Goal: Obtain resource: Download file/media

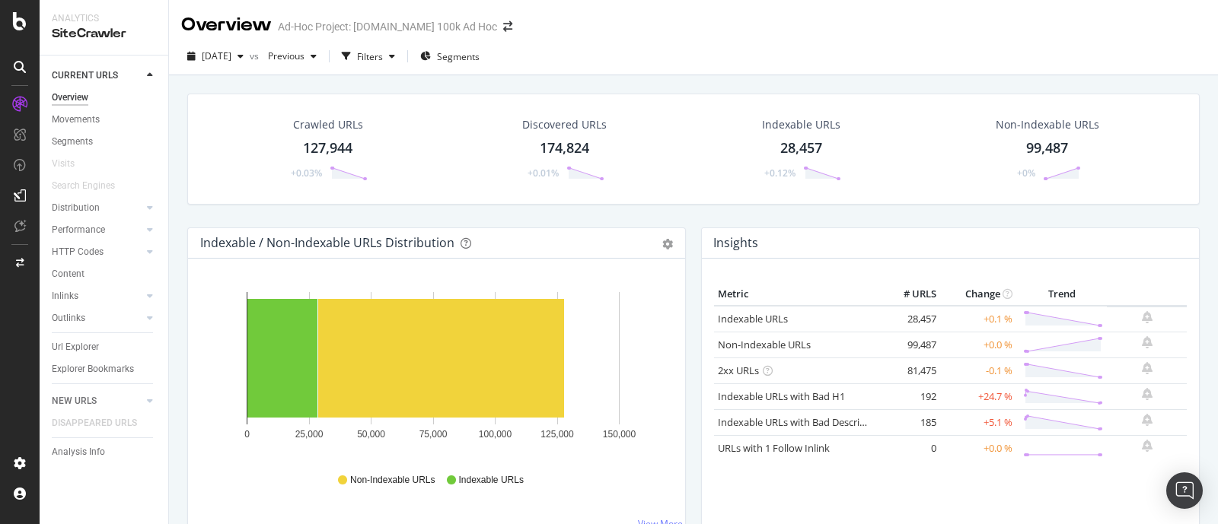
click at [337, 148] on div "127,944" at bounding box center [327, 148] width 49 height 20
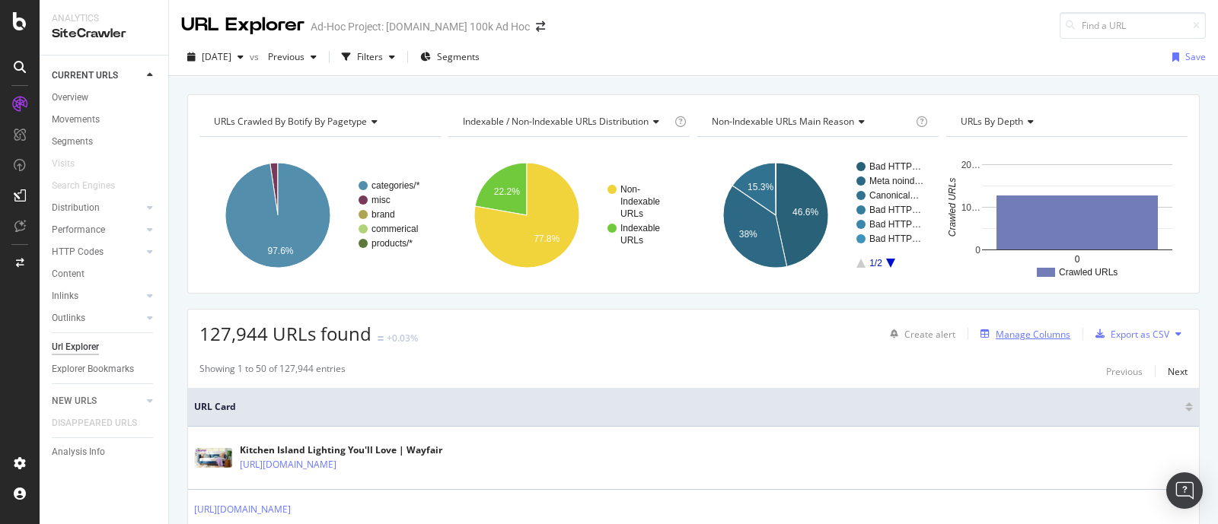
click at [995, 329] on div "Manage Columns" at bounding box center [1032, 334] width 75 height 13
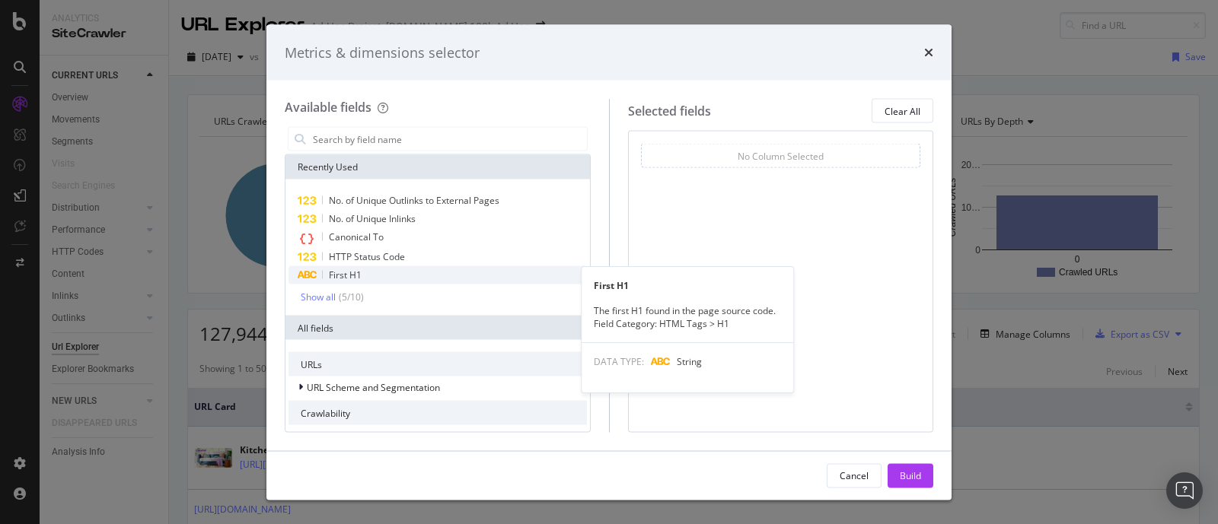
click at [350, 279] on span "First H1" at bounding box center [345, 275] width 33 height 13
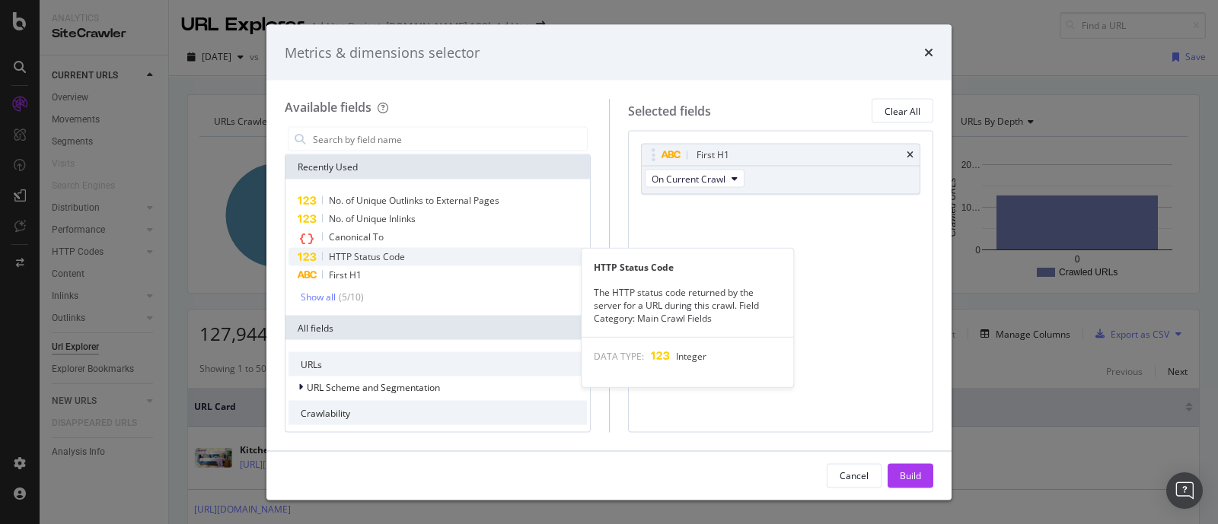
click at [356, 259] on span "HTTP Status Code" at bounding box center [367, 256] width 76 height 13
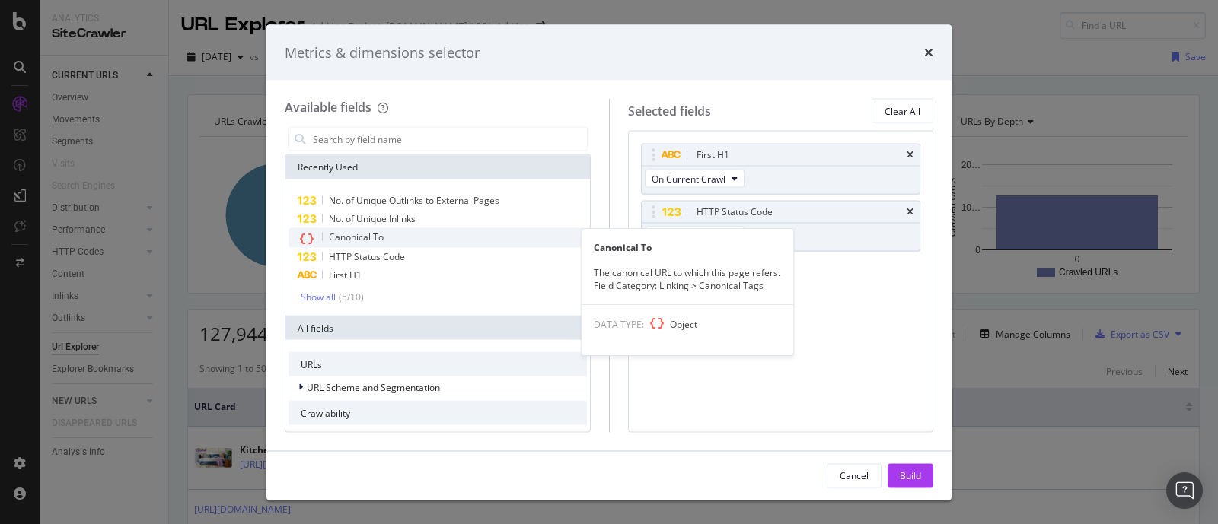
click at [374, 241] on span "Canonical To" at bounding box center [356, 237] width 55 height 13
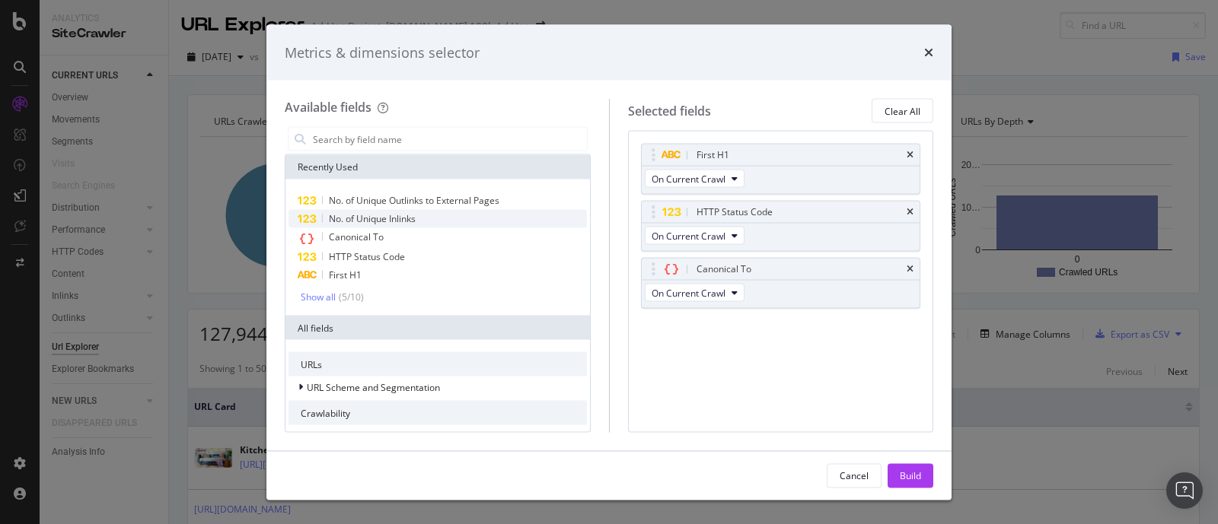
click at [382, 219] on span "No. of Unique Inlinks" at bounding box center [372, 218] width 87 height 13
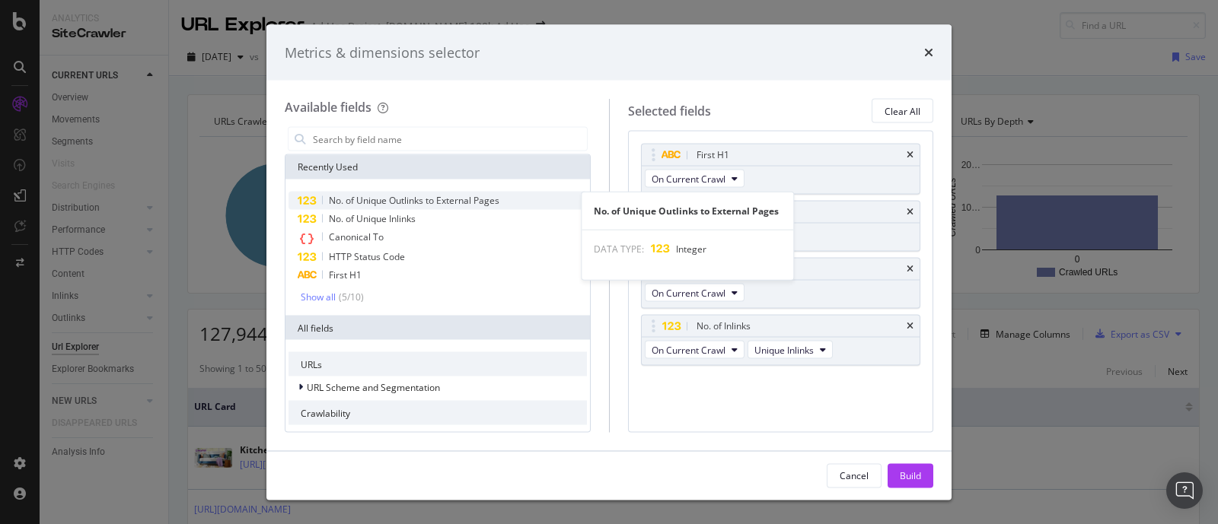
click at [403, 199] on span "No. of Unique Outlinks to External Pages" at bounding box center [414, 200] width 170 height 13
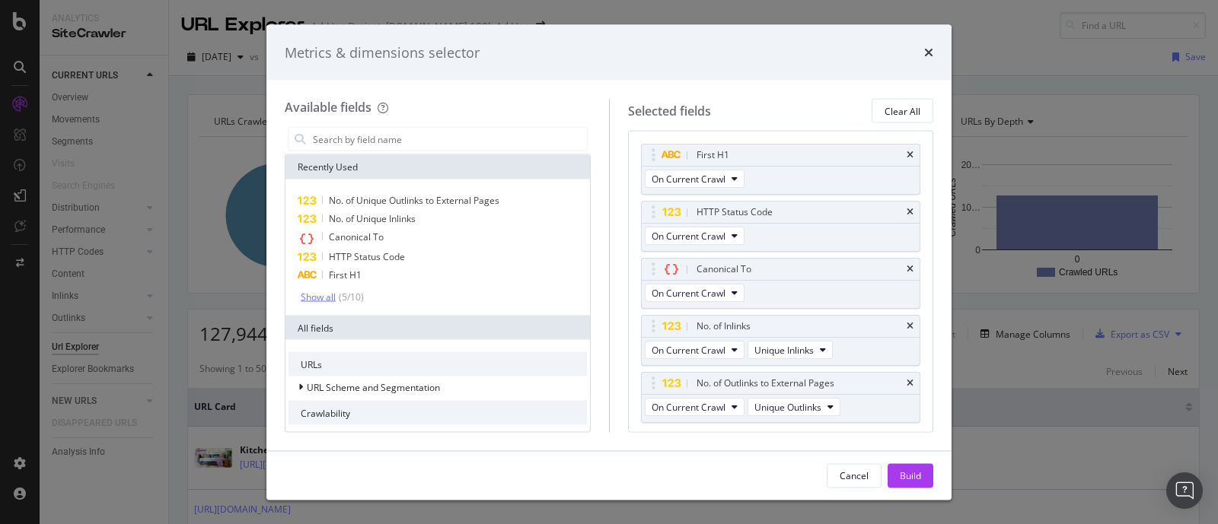
click at [320, 295] on div "Show all" at bounding box center [318, 296] width 35 height 11
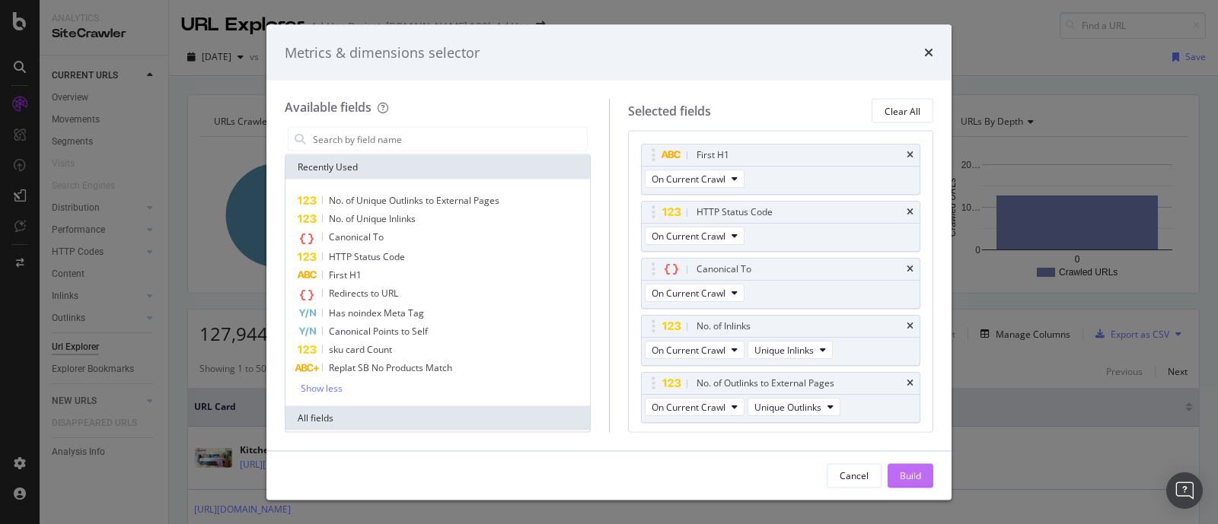
click at [918, 482] on div "Build" at bounding box center [909, 475] width 21 height 23
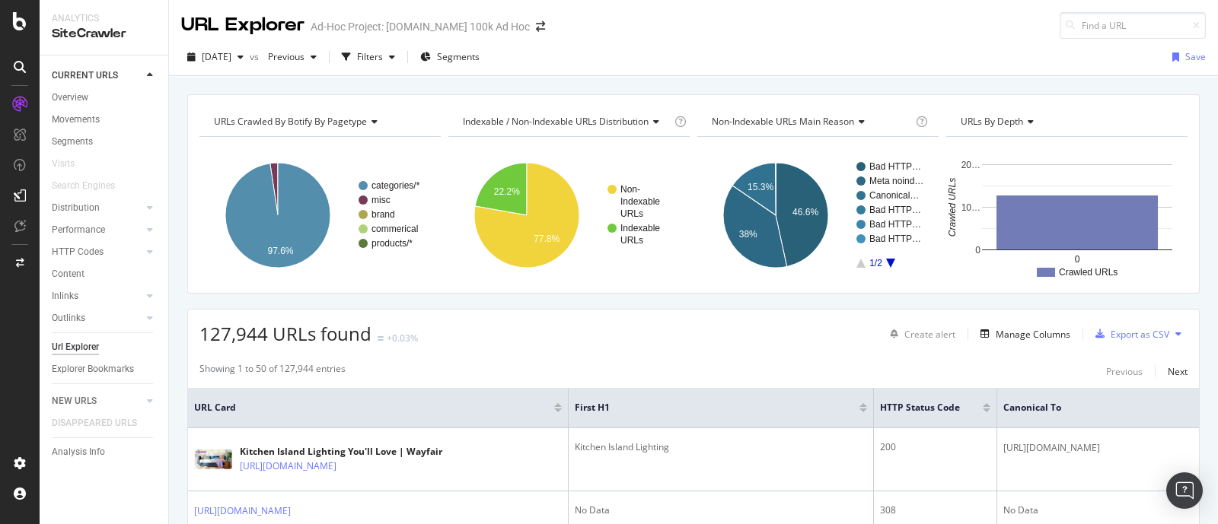
click at [838, 117] on span "Non-Indexable URLs Main Reason" at bounding box center [783, 121] width 142 height 13
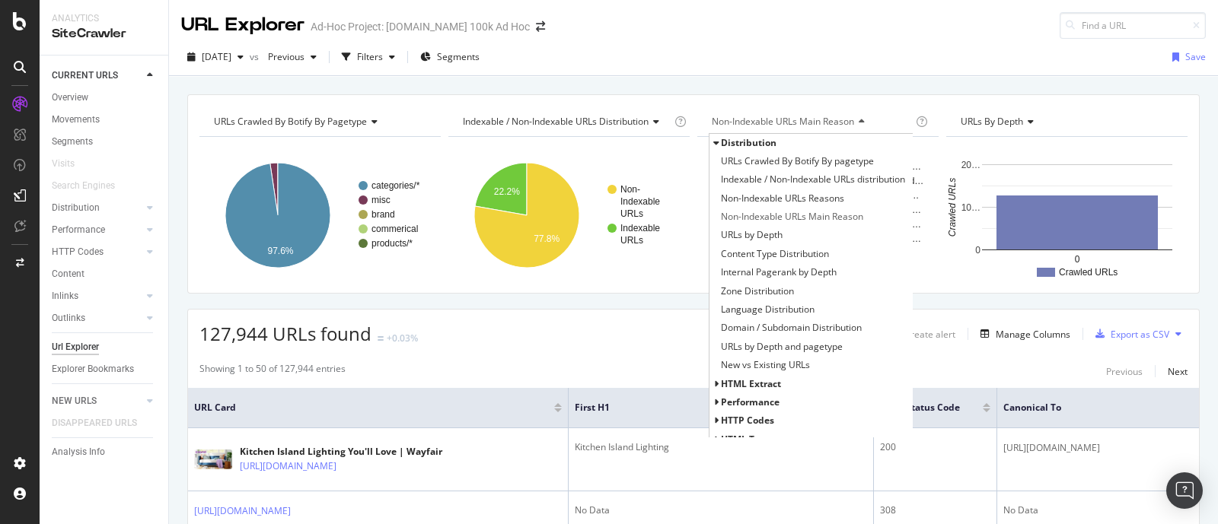
click at [721, 420] on span "HTTP Codes" at bounding box center [747, 420] width 53 height 13
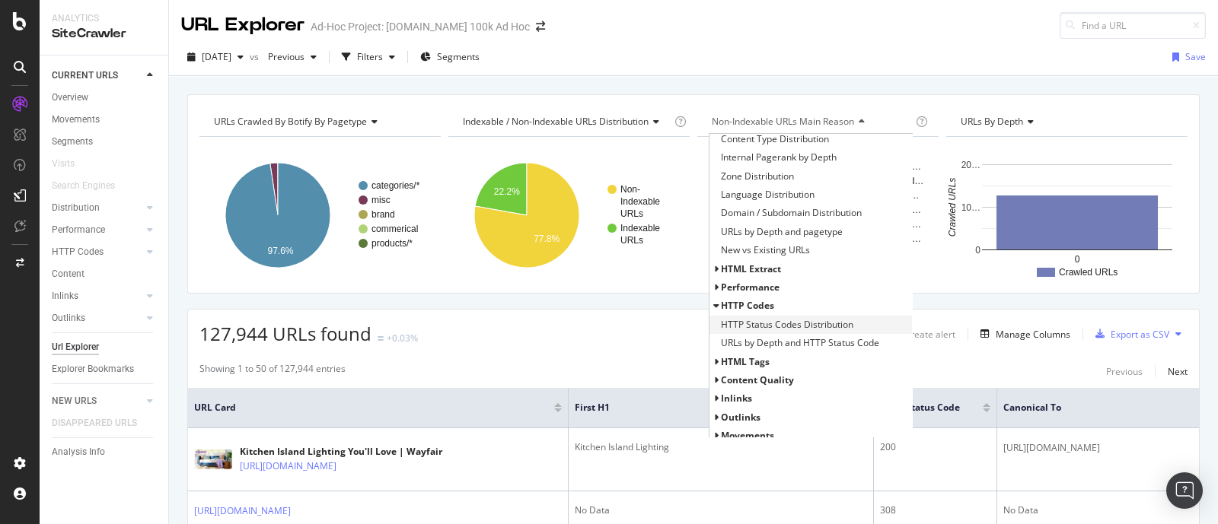
scroll to position [123, 0]
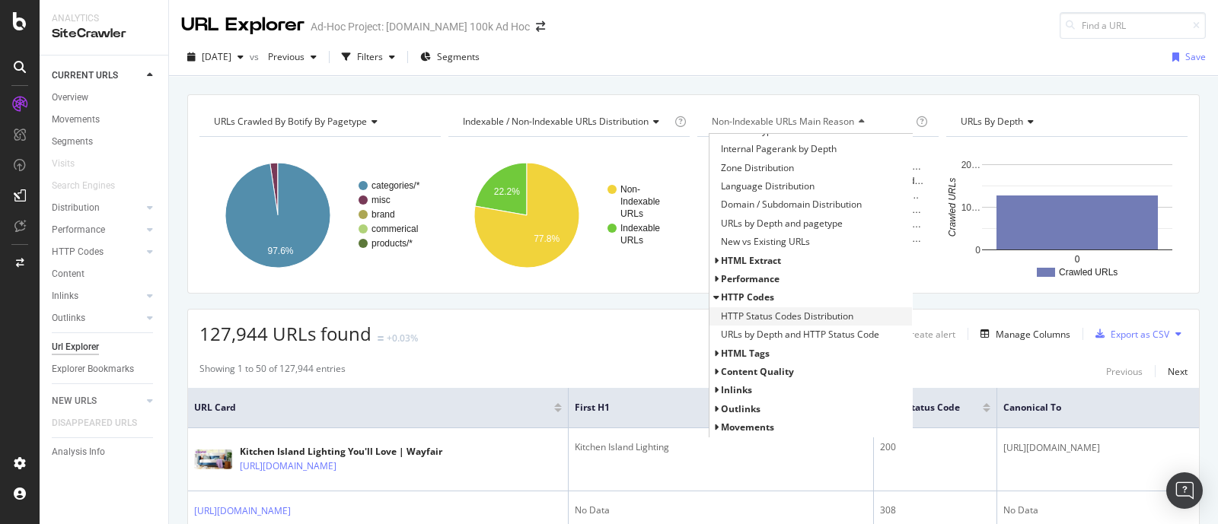
click at [814, 316] on span "HTTP Status Codes Distribution" at bounding box center [787, 316] width 132 height 15
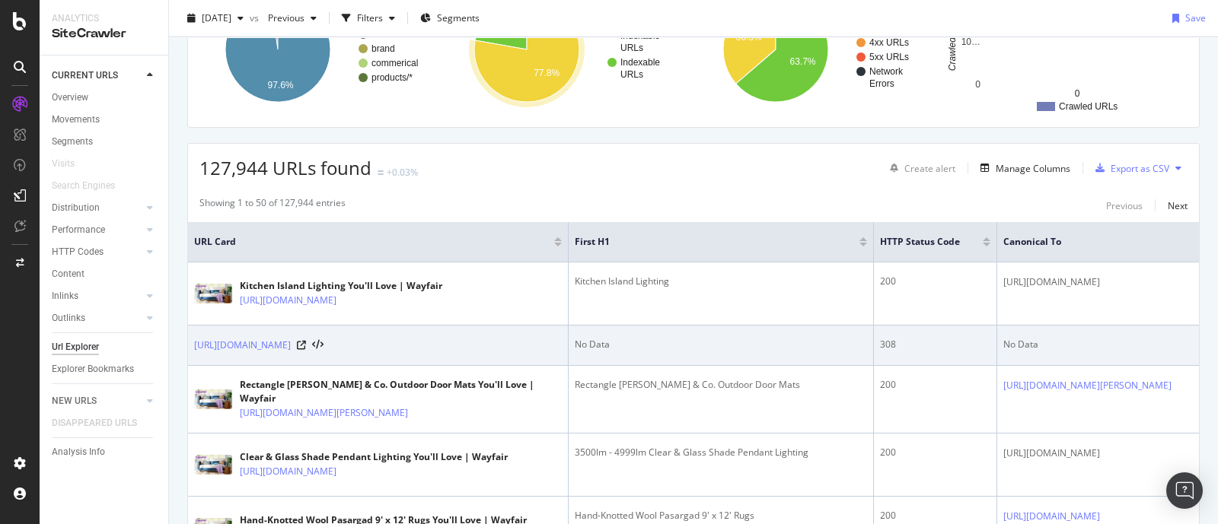
scroll to position [189, 0]
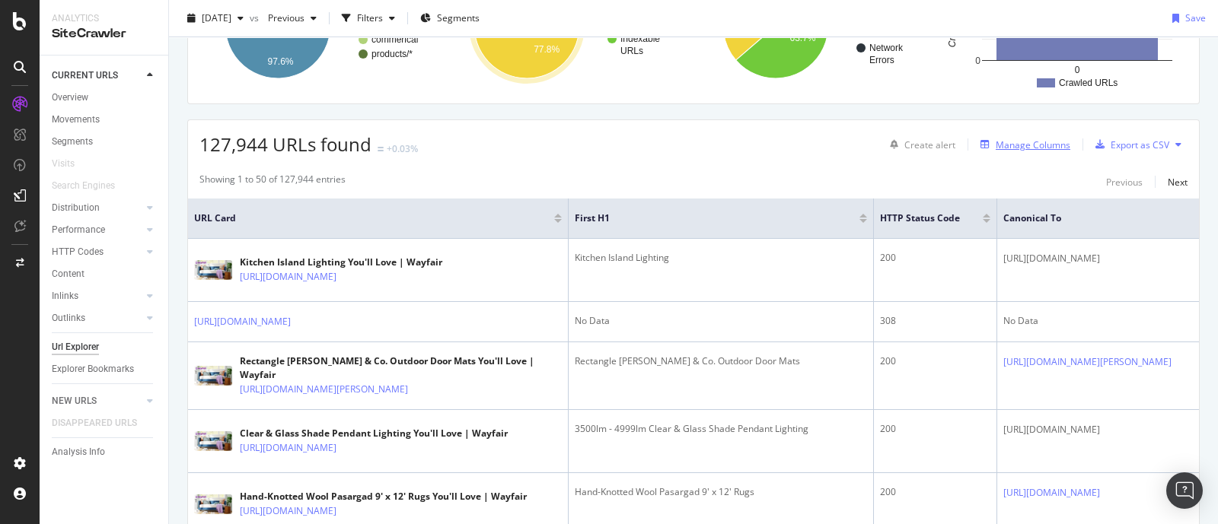
click at [1020, 146] on div "Manage Columns" at bounding box center [1032, 144] width 75 height 13
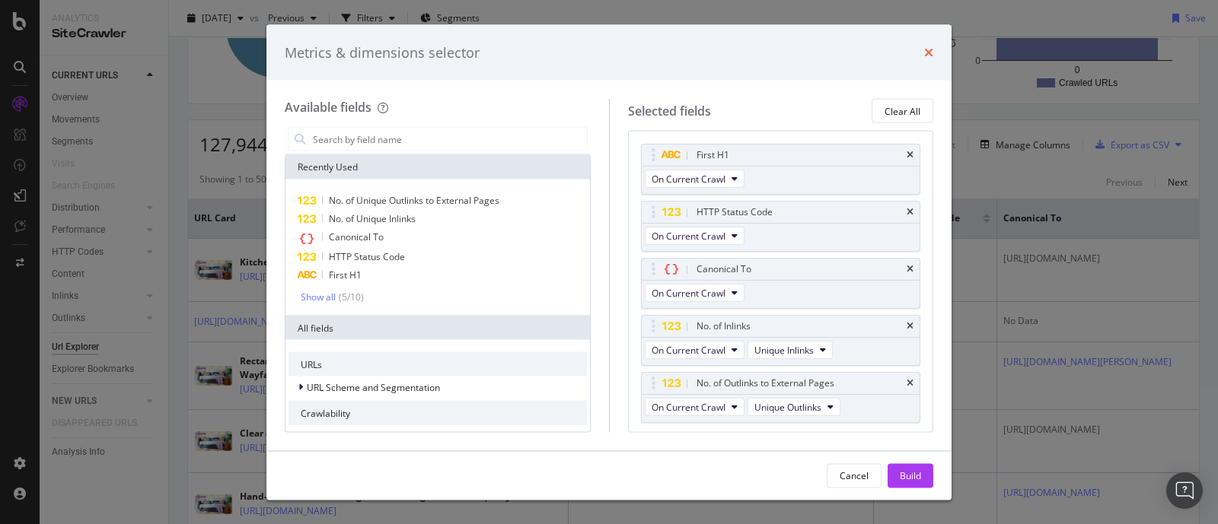
click at [928, 51] on icon "times" at bounding box center [928, 52] width 9 height 12
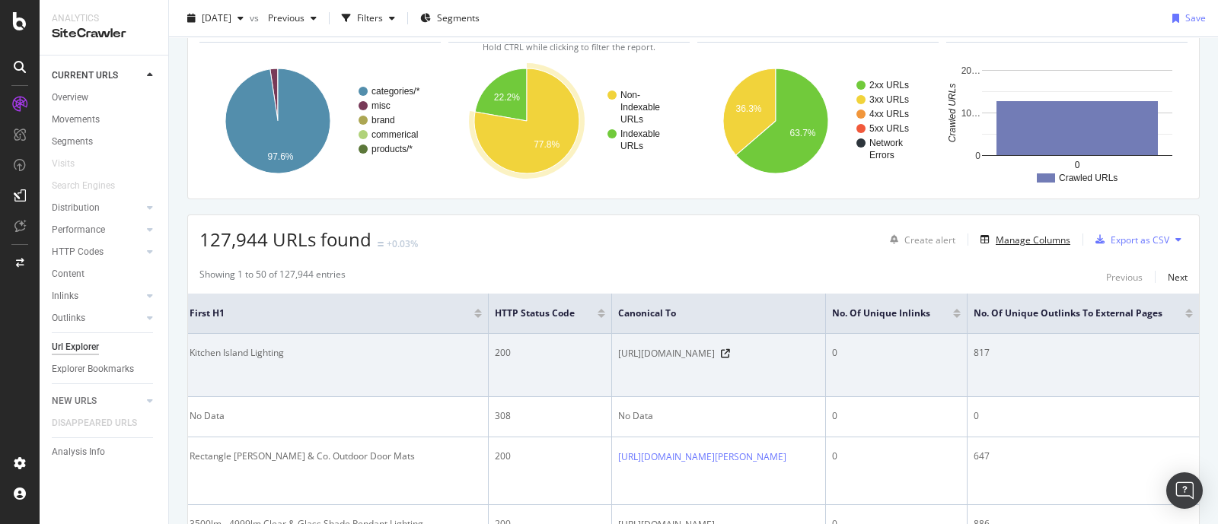
scroll to position [0, 548]
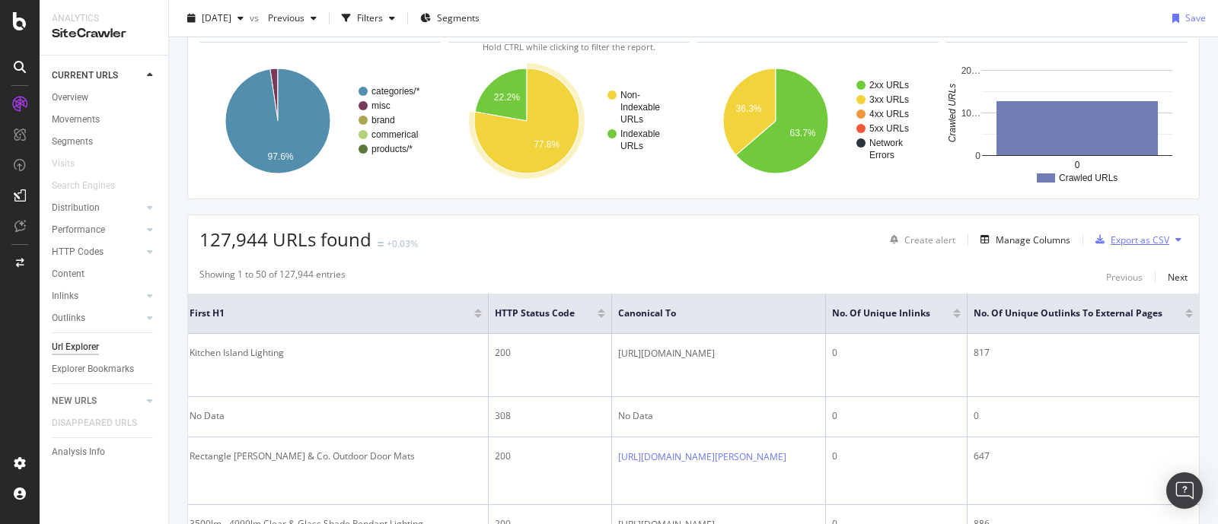
click at [1140, 237] on div "Export as CSV" at bounding box center [1139, 240] width 59 height 13
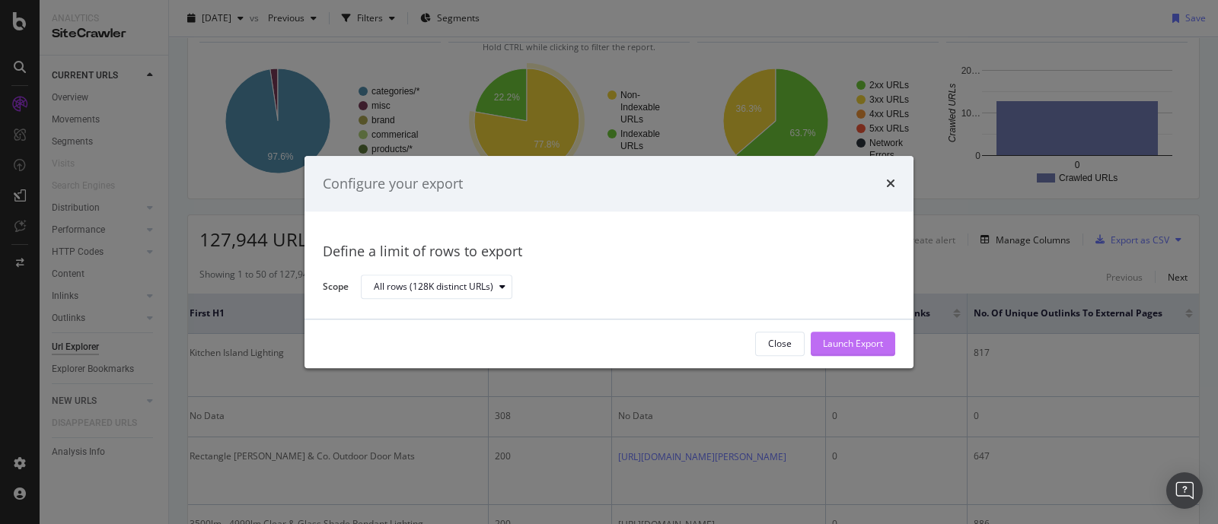
click at [855, 346] on div "Launch Export" at bounding box center [853, 344] width 60 height 13
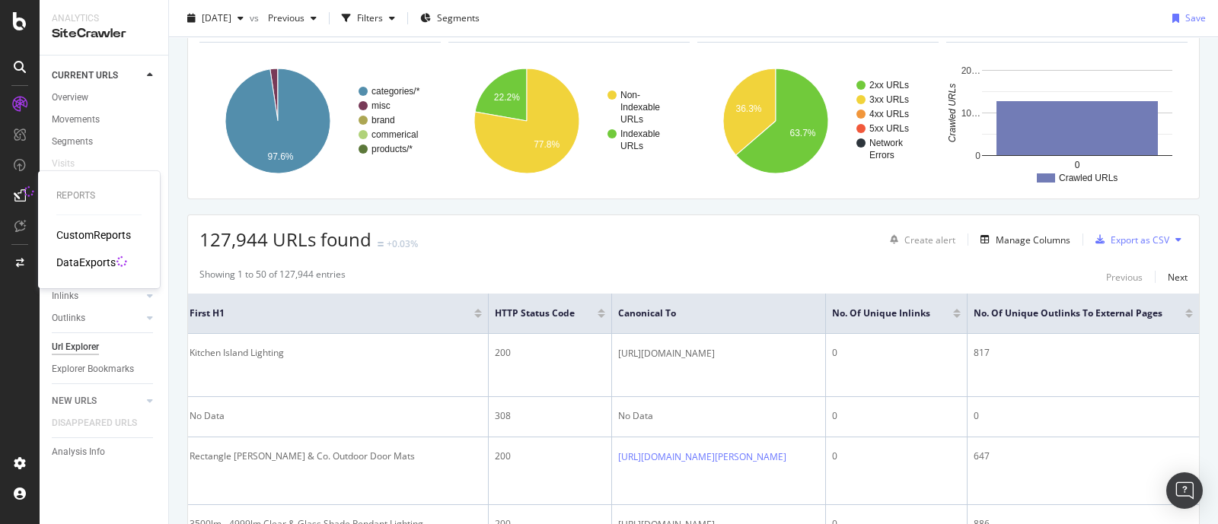
click at [105, 260] on div "DataExports" at bounding box center [85, 262] width 59 height 15
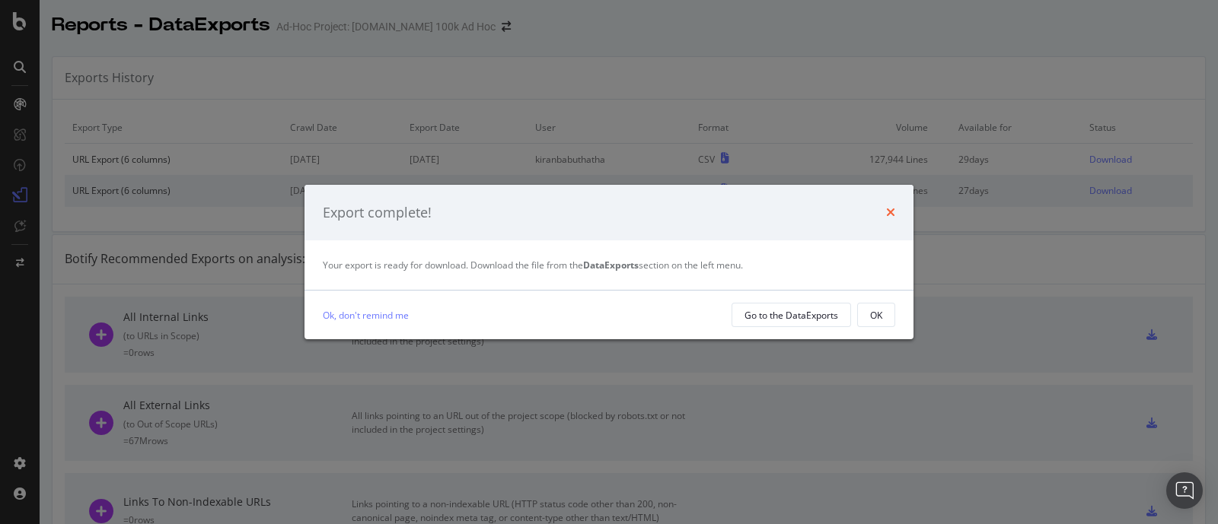
click at [894, 209] on icon "times" at bounding box center [890, 212] width 9 height 12
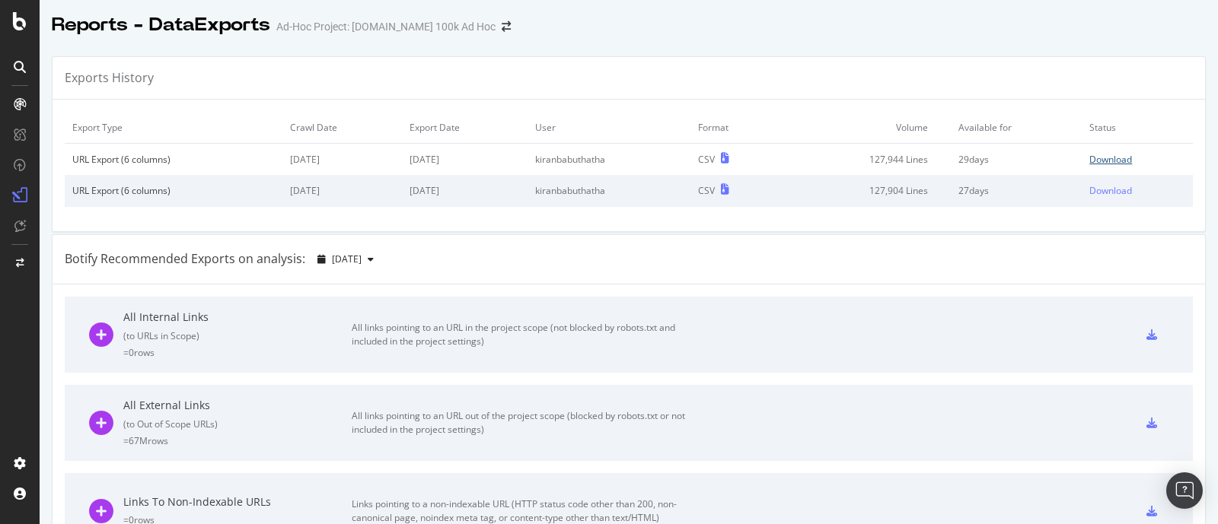
click at [1089, 160] on div "Download" at bounding box center [1110, 159] width 43 height 13
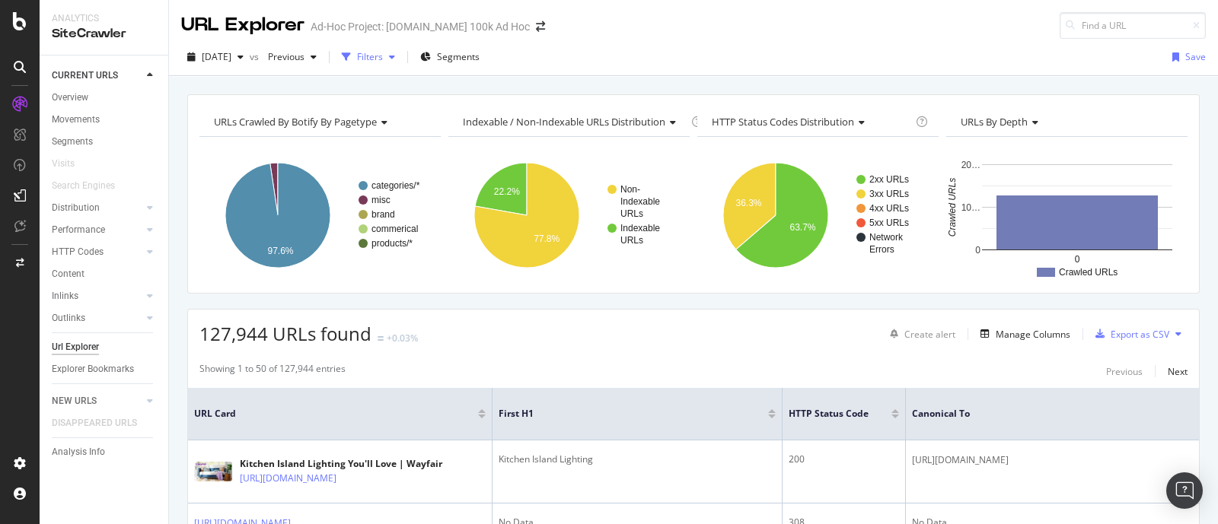
click at [401, 62] on div "Filters" at bounding box center [368, 57] width 65 height 23
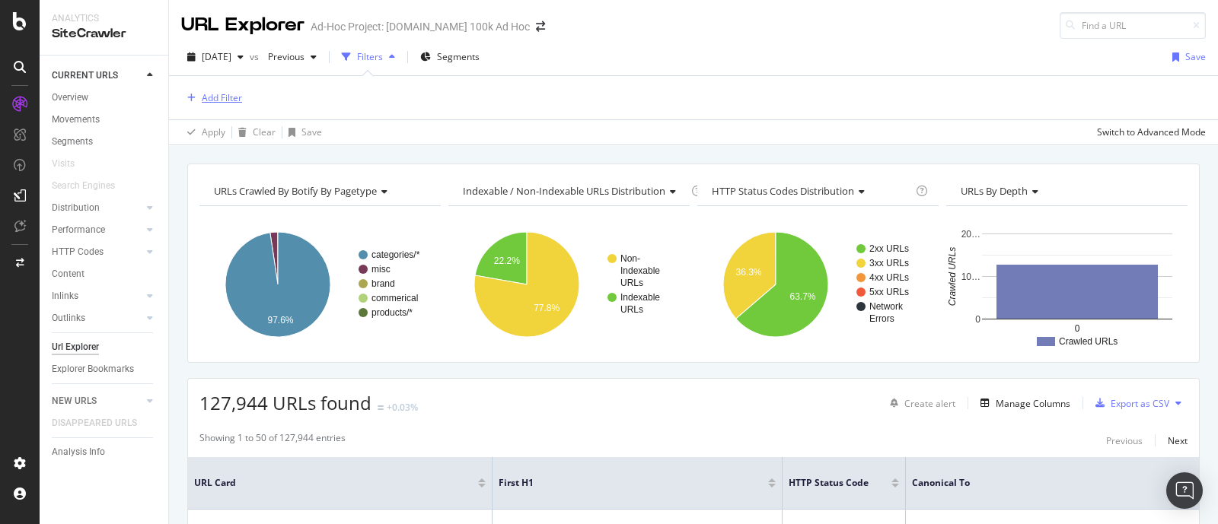
click at [205, 101] on div "Add Filter" at bounding box center [222, 97] width 40 height 13
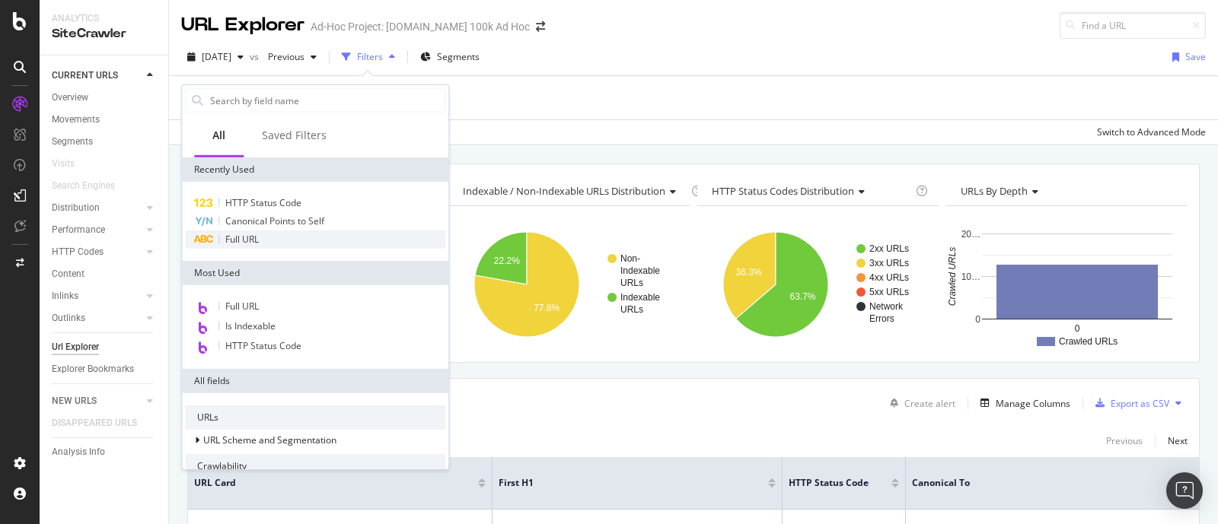
click at [240, 241] on span "Full URL" at bounding box center [241, 239] width 33 height 13
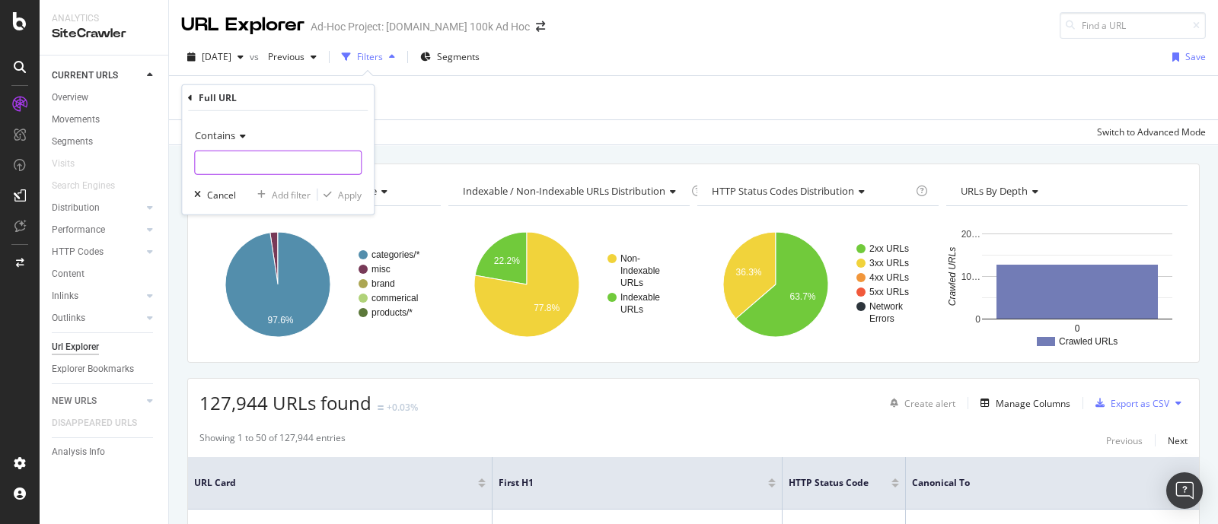
click at [248, 165] on input "text" at bounding box center [278, 163] width 166 height 24
paste input "[URL][DOMAIN_NAME]"
type input "[URL][DOMAIN_NAME]"
click at [349, 196] on div "Apply" at bounding box center [350, 194] width 24 height 13
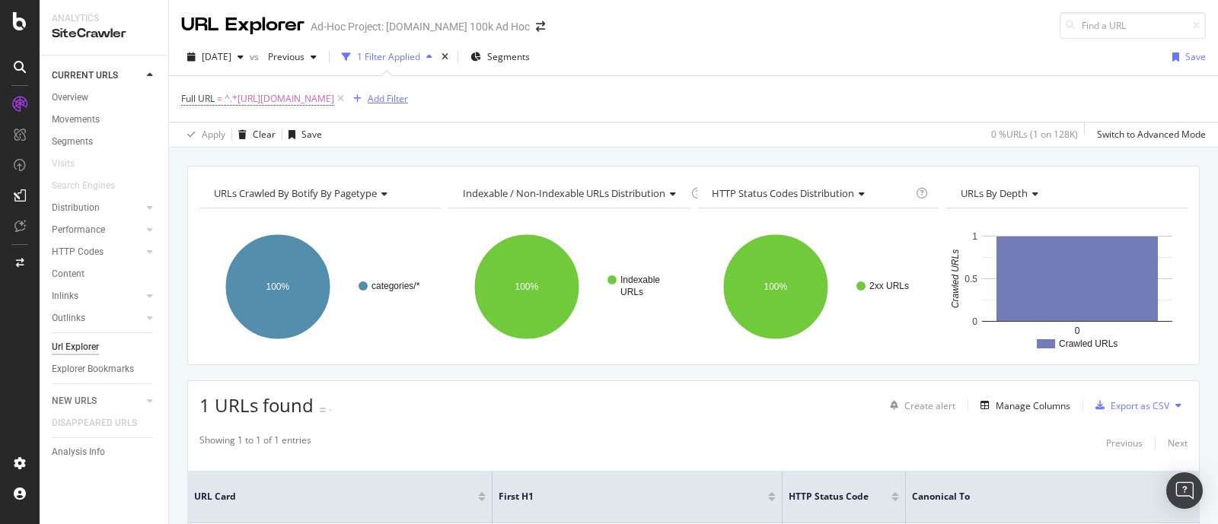
click at [408, 97] on div "Add Filter" at bounding box center [388, 98] width 40 height 13
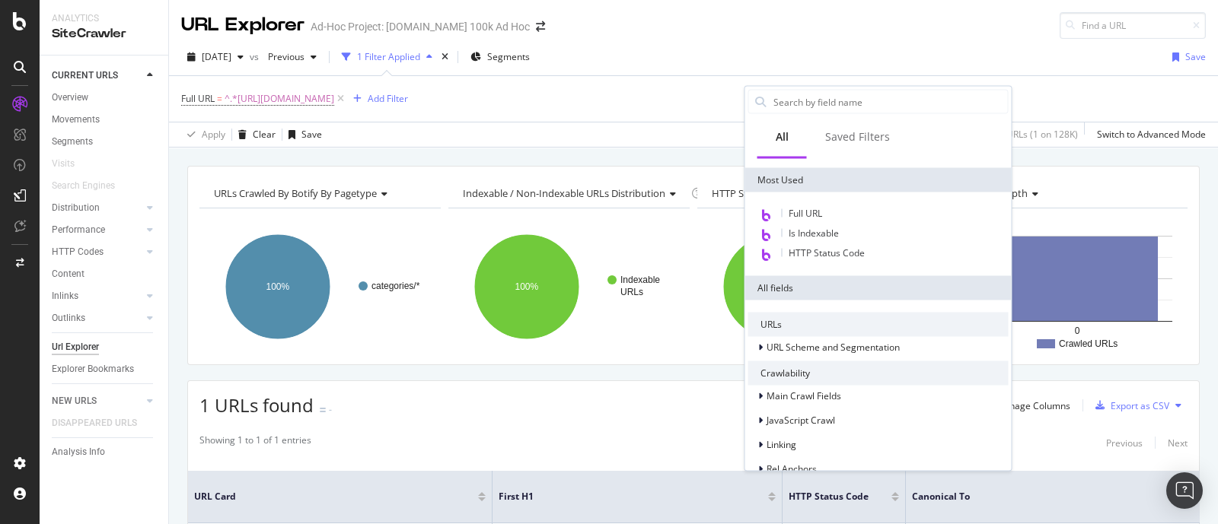
scroll to position [261, 0]
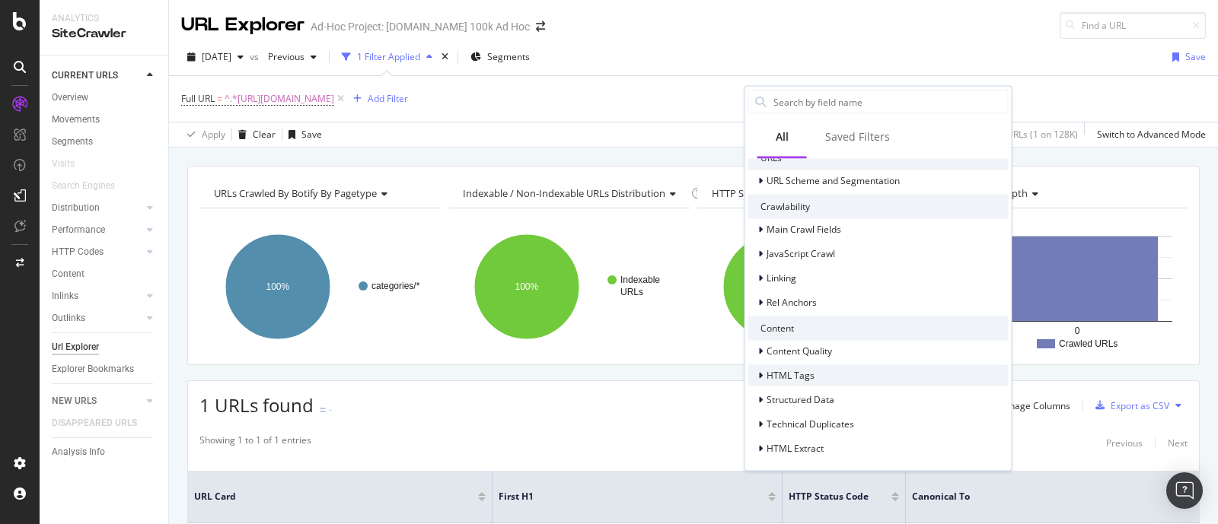
click at [758, 371] on icon at bounding box center [760, 375] width 5 height 9
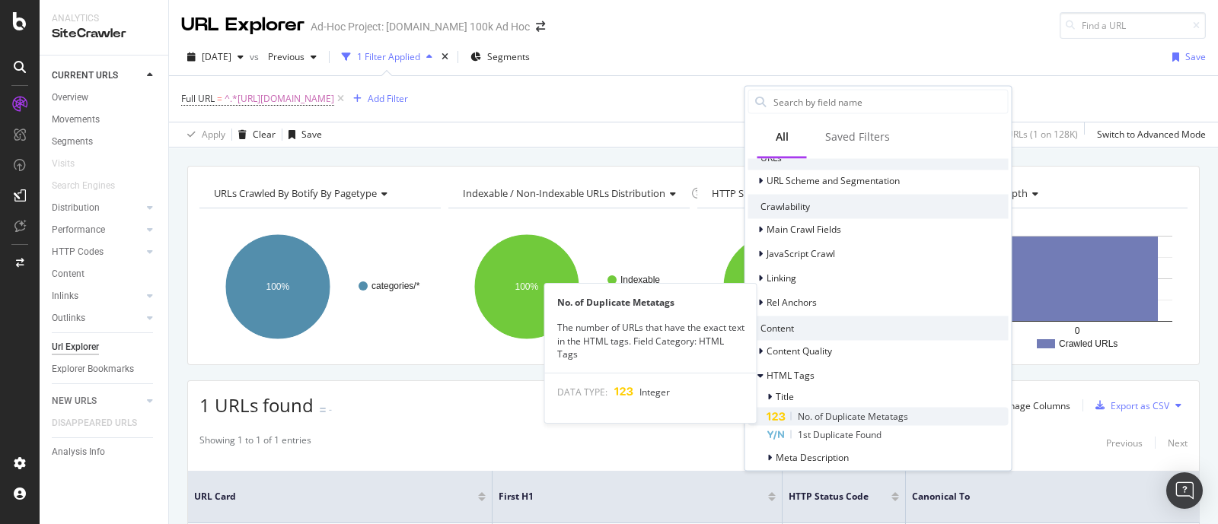
scroll to position [356, 0]
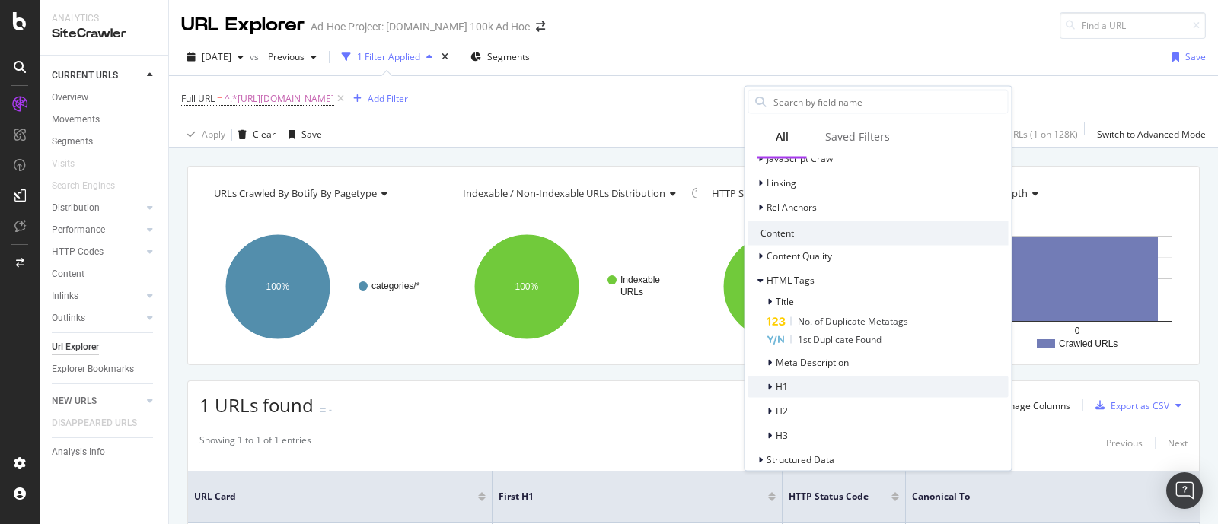
click at [770, 392] on div at bounding box center [770, 387] width 9 height 15
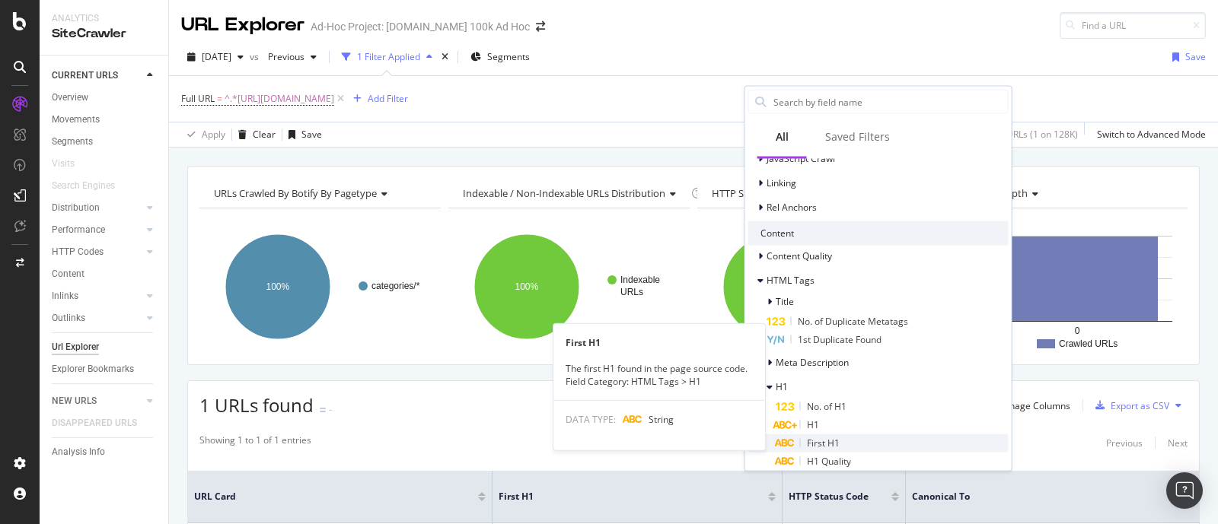
click at [836, 441] on span "First H1" at bounding box center [823, 443] width 33 height 13
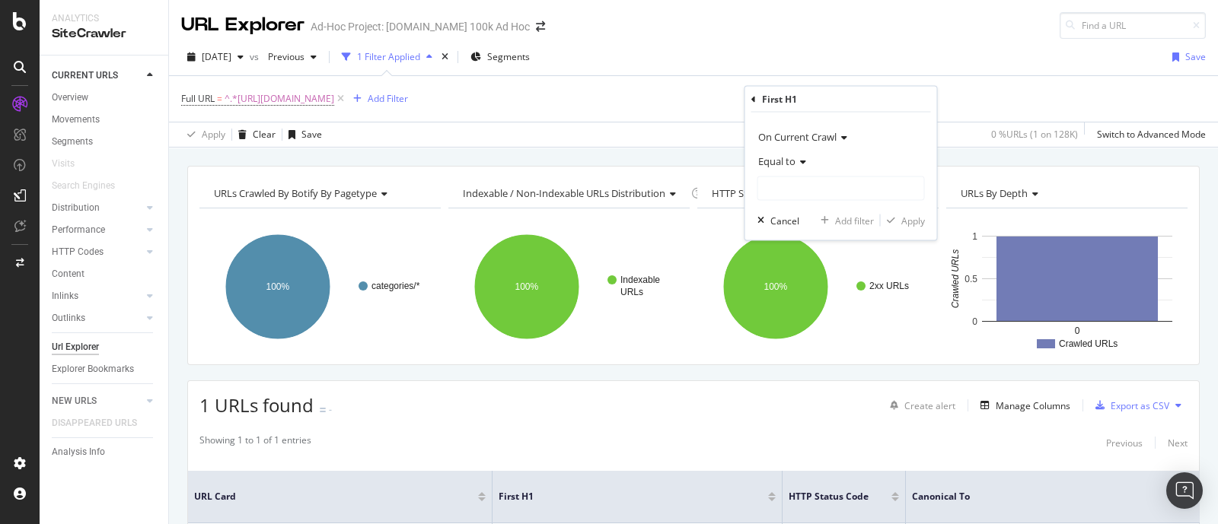
click at [798, 154] on div "Equal to" at bounding box center [840, 161] width 167 height 24
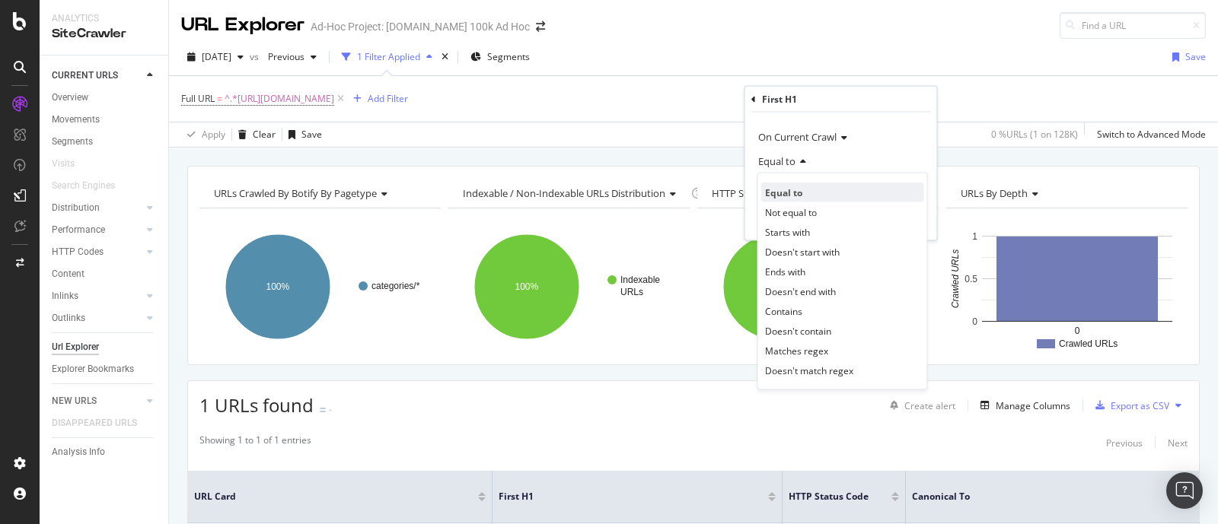
click at [804, 192] on div "Equal to" at bounding box center [842, 193] width 163 height 20
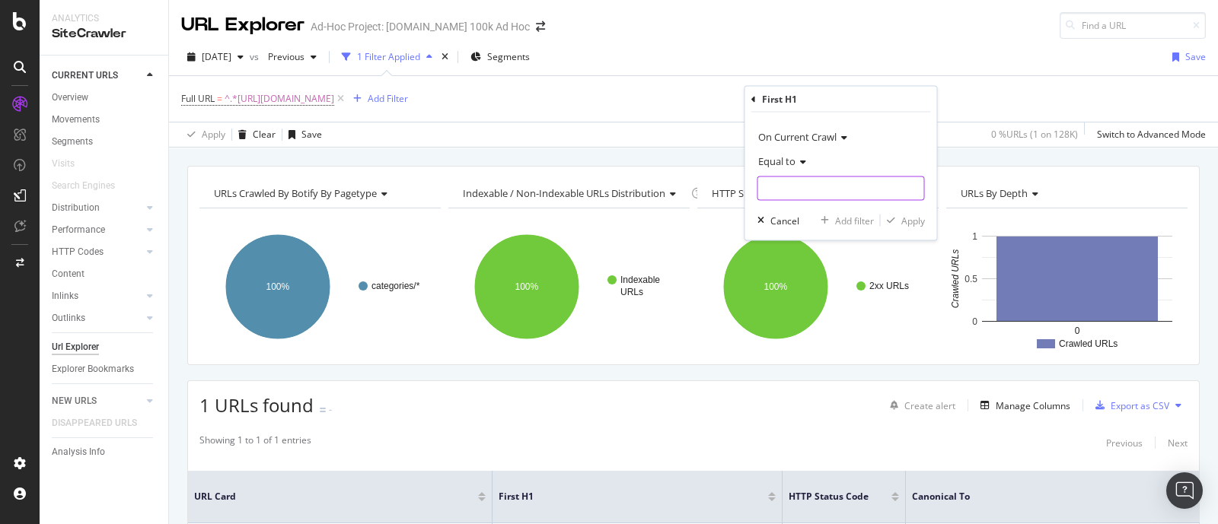
click at [818, 185] on input "text" at bounding box center [841, 189] width 166 height 24
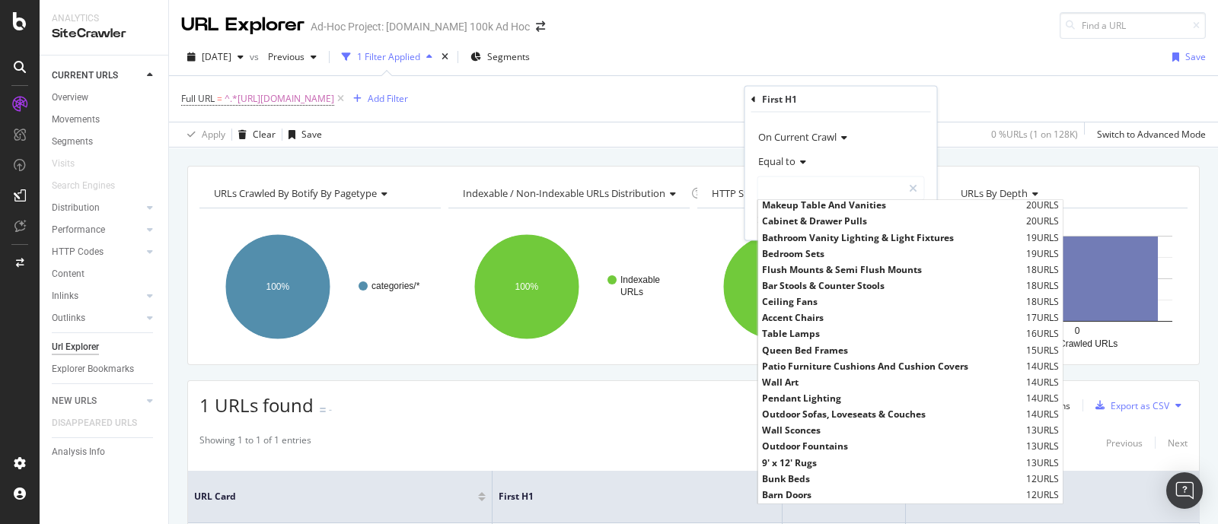
scroll to position [0, 0]
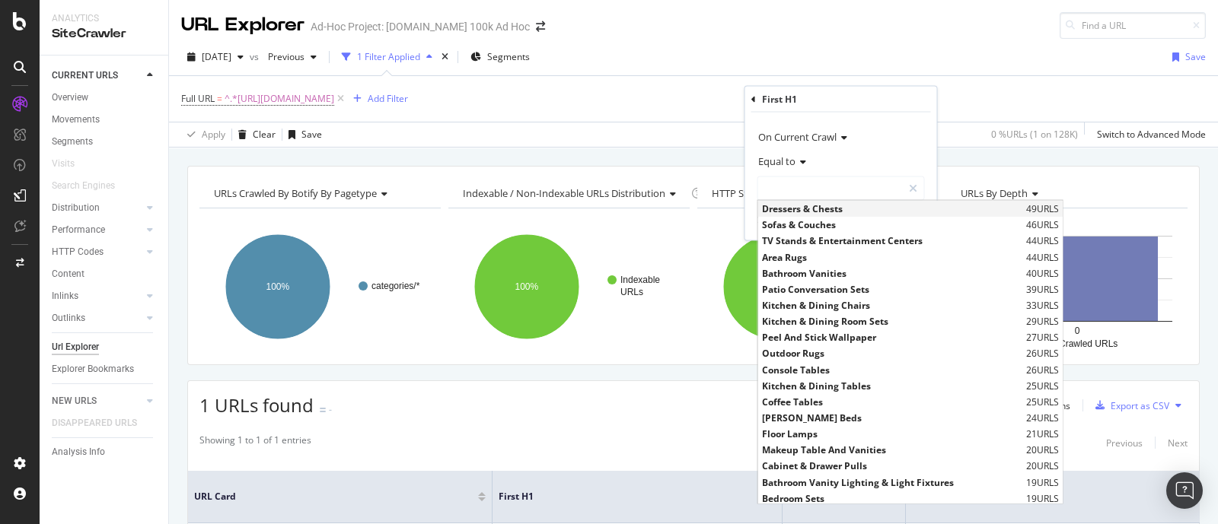
click at [819, 214] on span "Dressers & Chests" at bounding box center [892, 208] width 260 height 13
type input "Dressers & Chests"
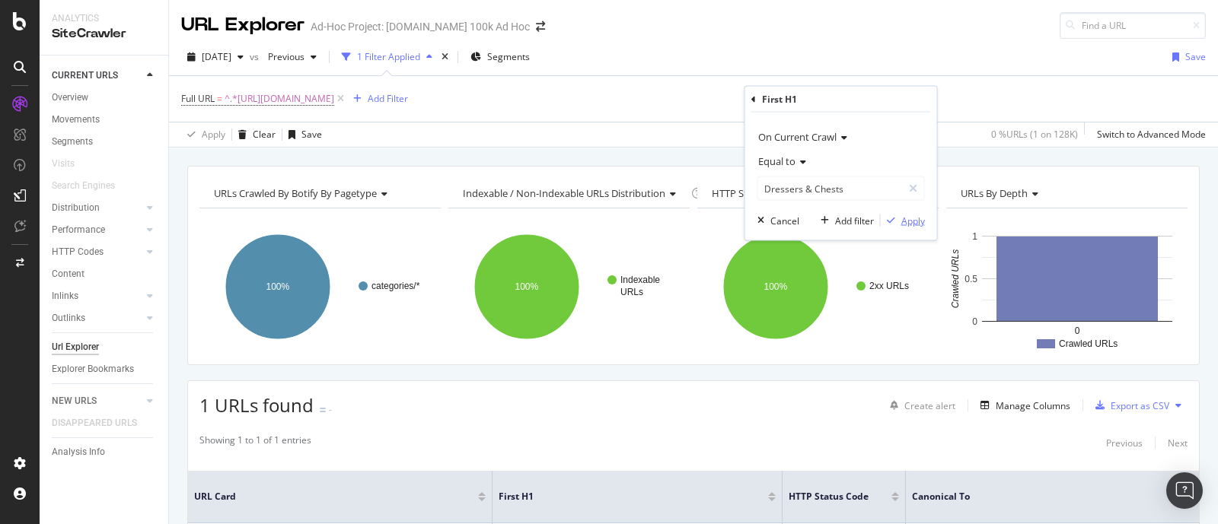
click at [912, 222] on div "Apply" at bounding box center [913, 220] width 24 height 13
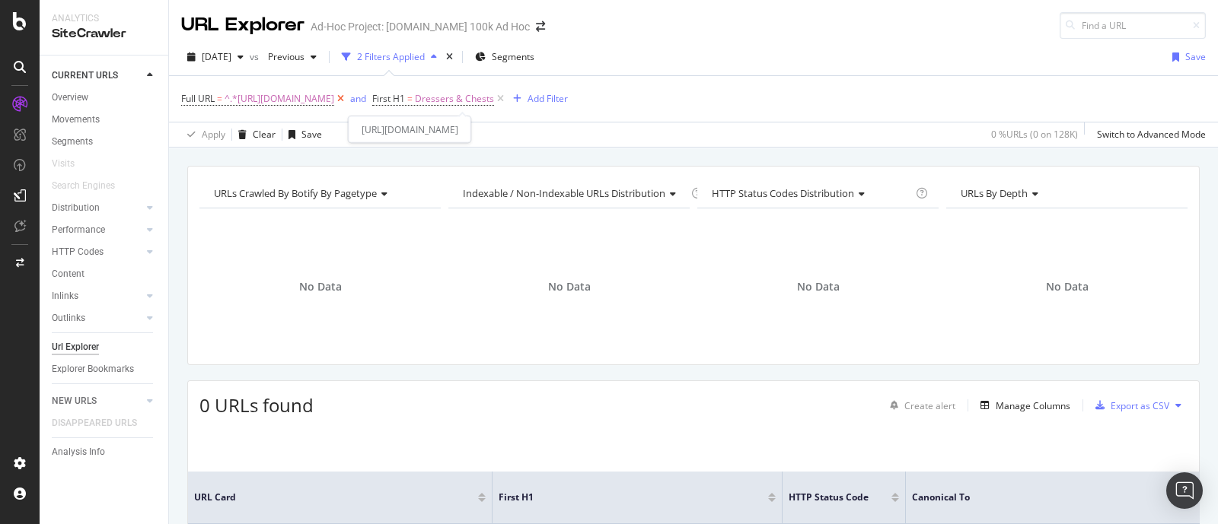
click at [347, 95] on icon at bounding box center [340, 98] width 13 height 15
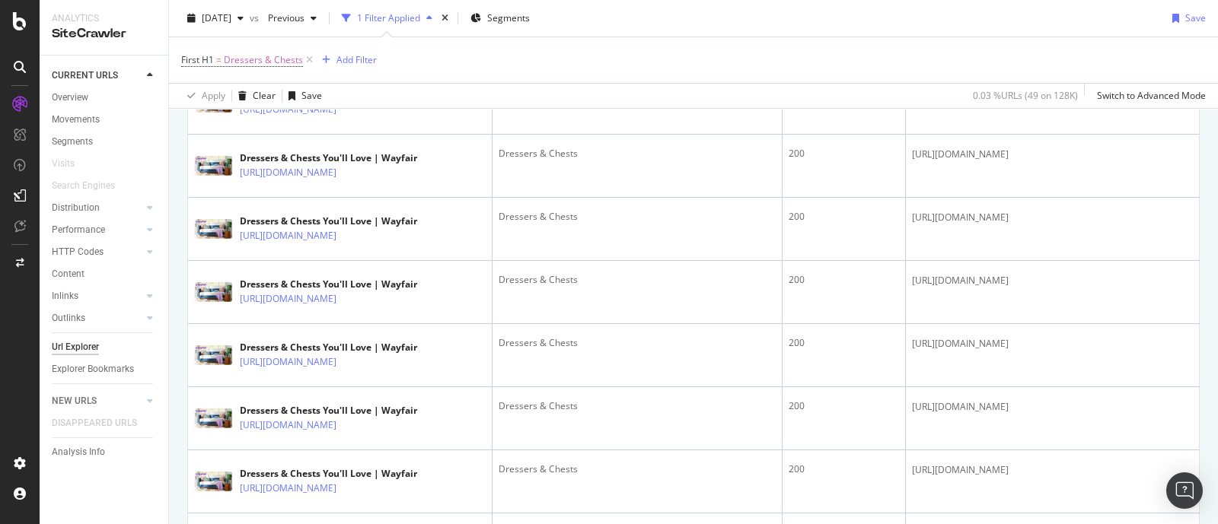
scroll to position [2229, 0]
click at [267, 59] on span "Dressers & Chests" at bounding box center [263, 59] width 79 height 21
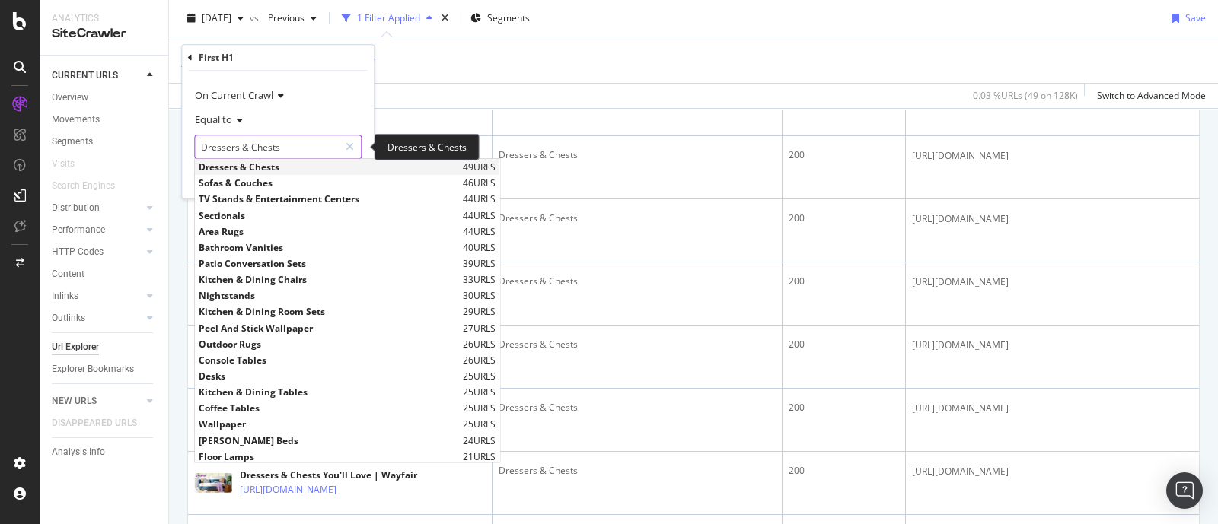
drag, startPoint x: 257, startPoint y: 145, endPoint x: 347, endPoint y: 162, distance: 91.3
click at [257, 146] on input "Dressers & Chests" at bounding box center [267, 147] width 144 height 24
click at [351, 145] on icon at bounding box center [349, 147] width 8 height 11
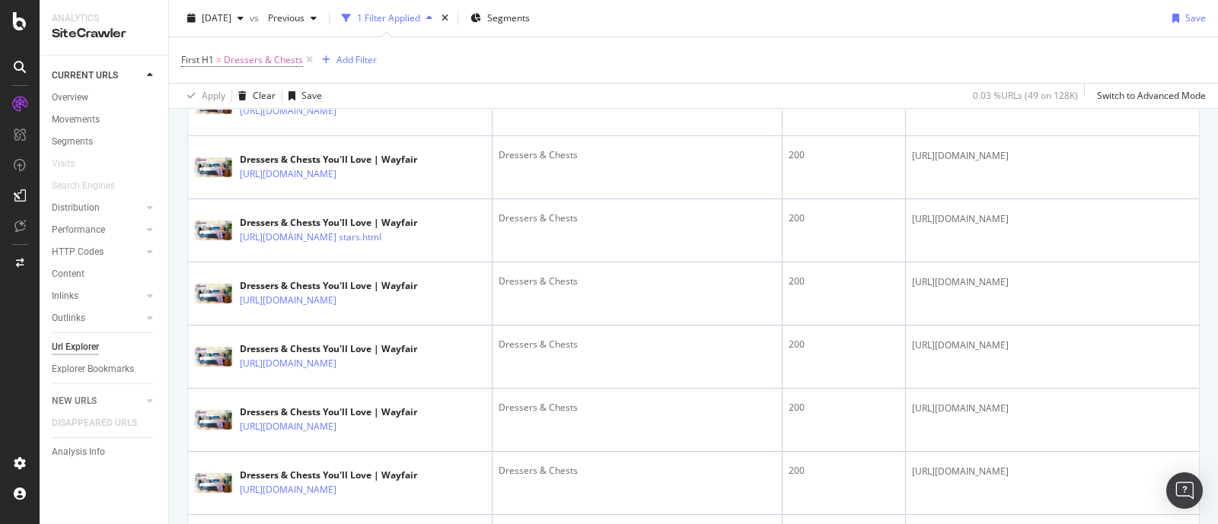
click at [463, 68] on div "First H1 = Dressers & Chests Add Filter" at bounding box center [693, 60] width 1024 height 46
drag, startPoint x: 310, startPoint y: 59, endPoint x: 289, endPoint y: 62, distance: 21.5
click at [309, 59] on icon at bounding box center [309, 60] width 13 height 15
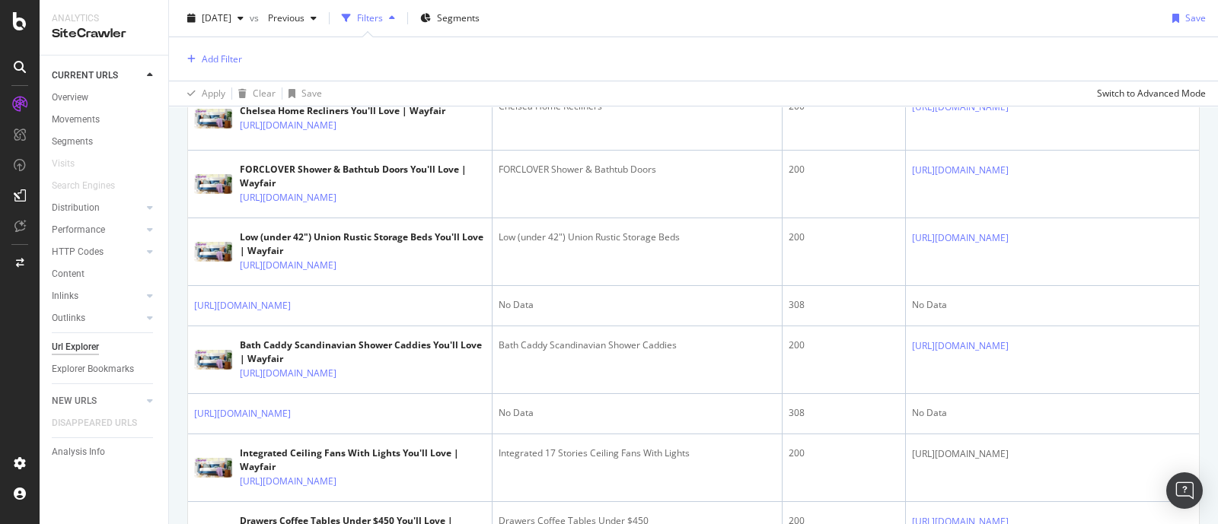
scroll to position [2226, 0]
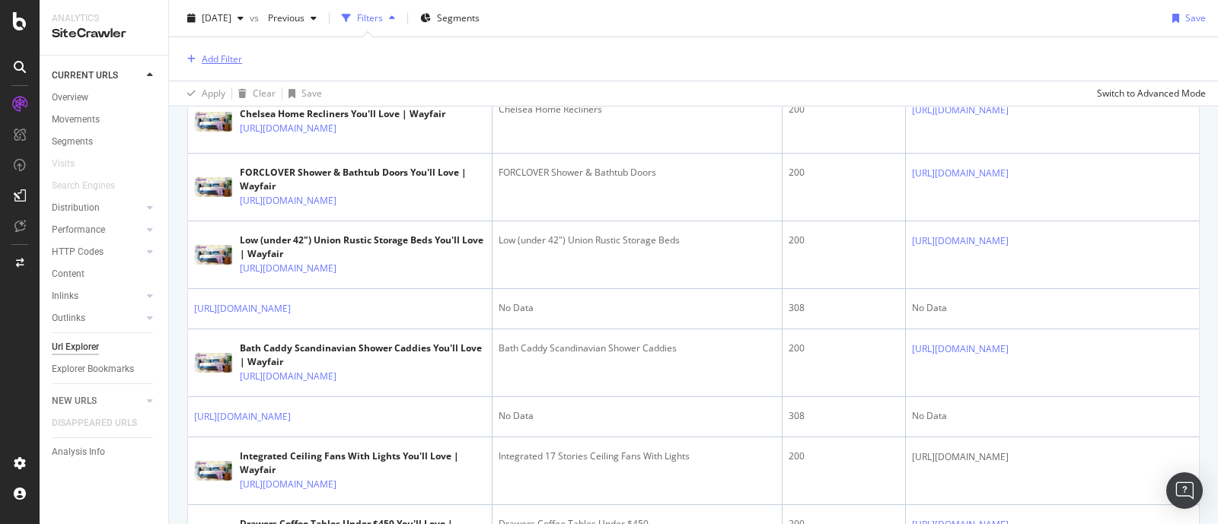
click at [217, 59] on div "Add Filter" at bounding box center [222, 59] width 40 height 13
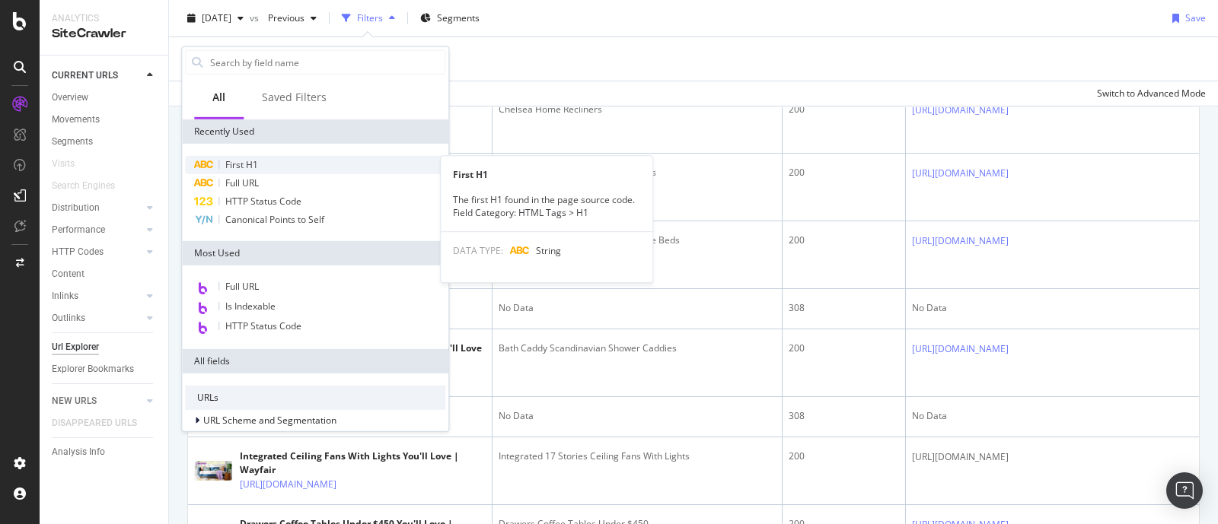
click at [240, 161] on span "First H1" at bounding box center [241, 164] width 33 height 13
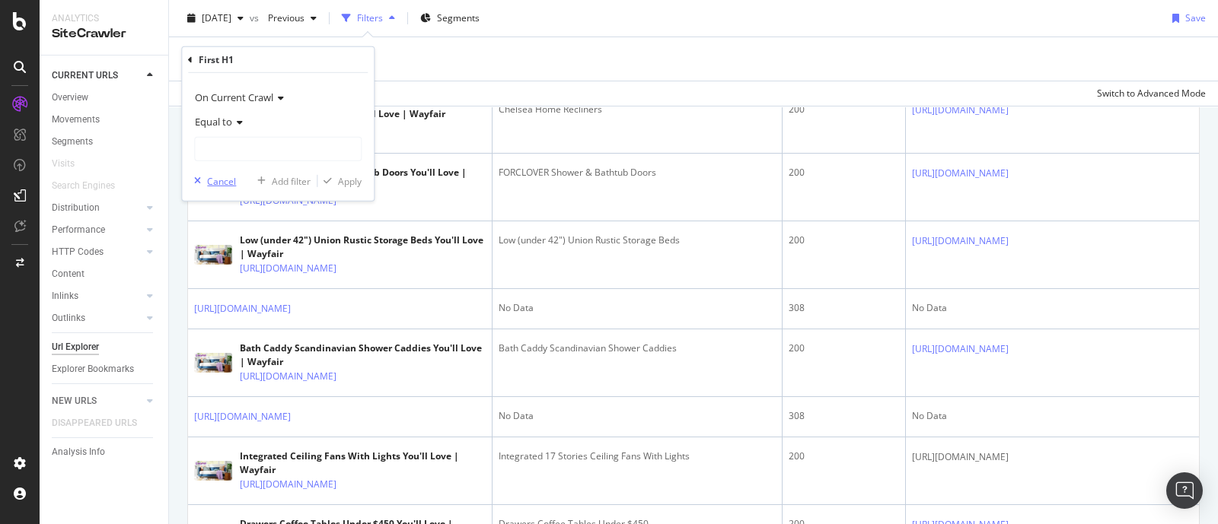
click at [218, 180] on div "Cancel" at bounding box center [221, 180] width 29 height 13
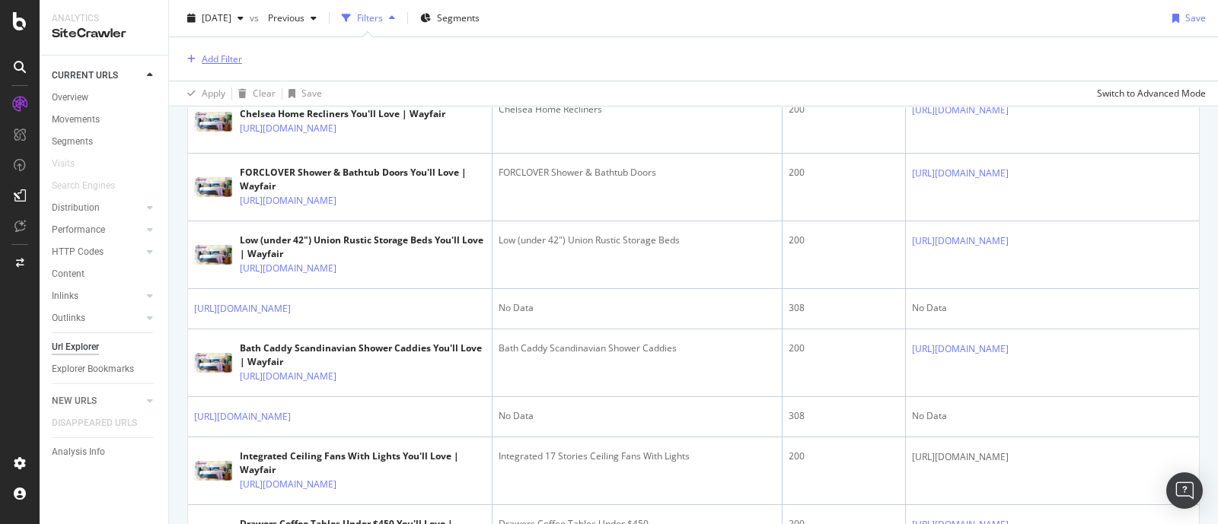
click at [224, 60] on div "Add Filter" at bounding box center [222, 59] width 40 height 13
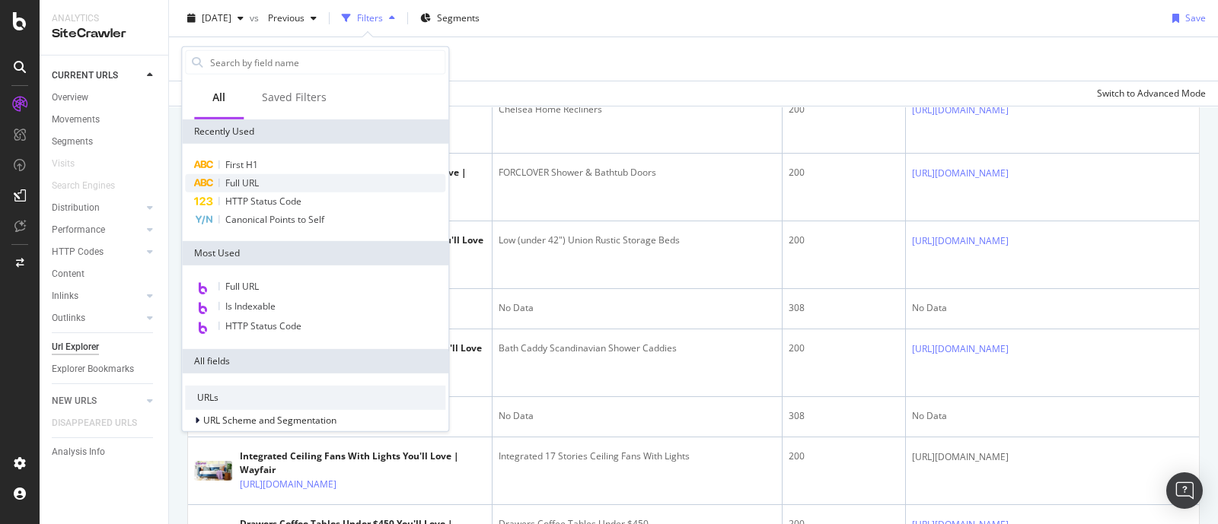
click at [252, 186] on span "Full URL" at bounding box center [241, 183] width 33 height 13
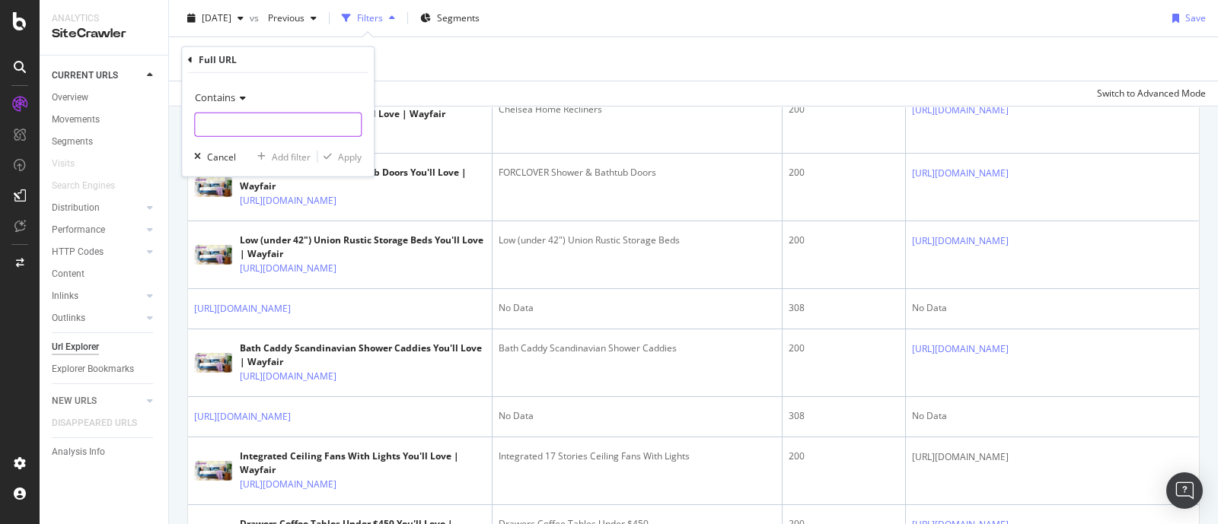
click at [256, 121] on input "text" at bounding box center [278, 125] width 166 height 24
paste input "[URL][DOMAIN_NAME] stars.html"
type input "[URL][DOMAIN_NAME] stars.html"
click at [354, 153] on div "Apply" at bounding box center [350, 156] width 24 height 13
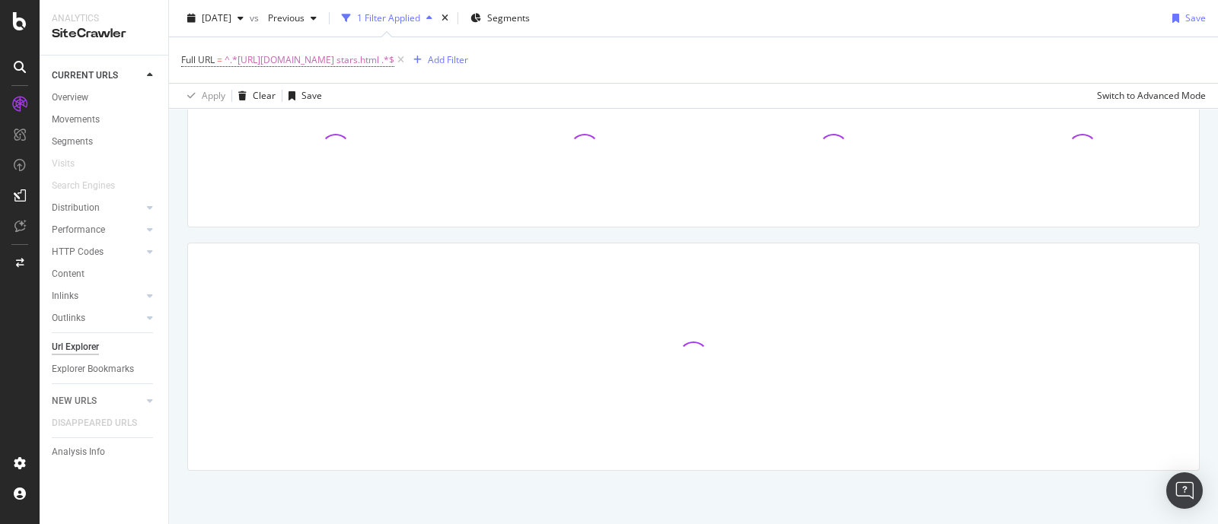
scroll to position [137, 0]
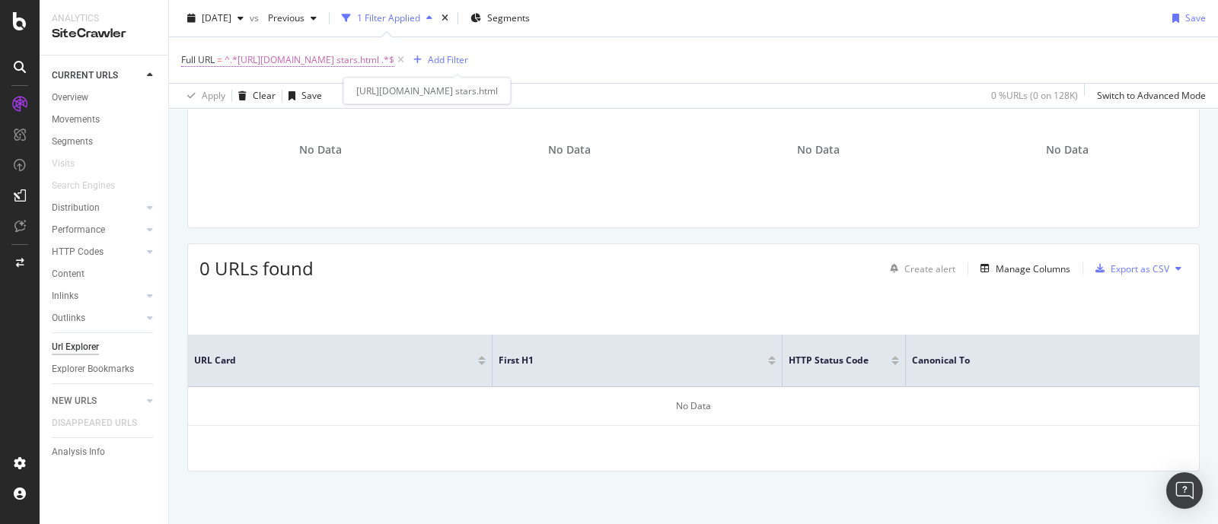
click at [209, 59] on span "Full URL" at bounding box center [197, 59] width 33 height 13
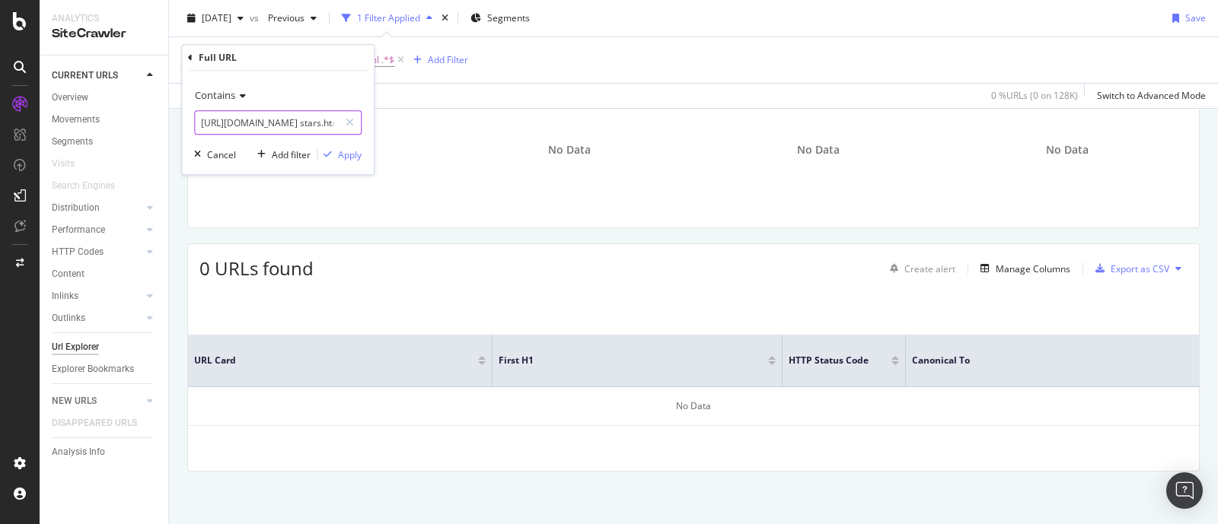
click at [245, 129] on input "[URL][DOMAIN_NAME] stars.html" at bounding box center [267, 122] width 144 height 24
click at [319, 113] on input "[URL][DOMAIN_NAME] stars.html" at bounding box center [267, 122] width 144 height 24
click at [326, 122] on input "[URL][DOMAIN_NAME] stars.html" at bounding box center [267, 122] width 144 height 24
type input "[URL][DOMAIN_NAME] stars.html"
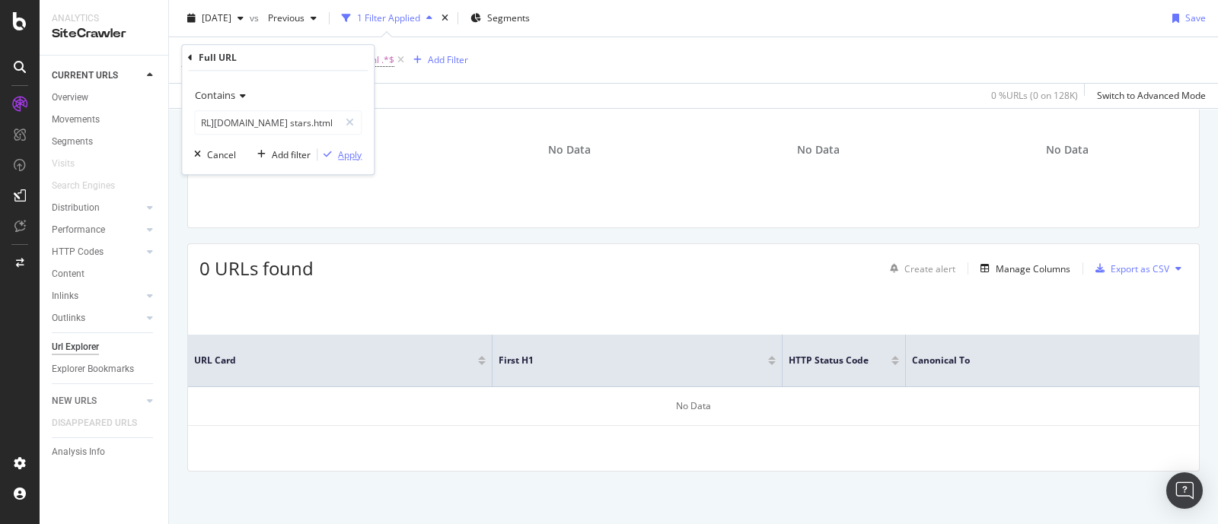
scroll to position [0, 0]
click at [343, 153] on div "Apply" at bounding box center [350, 154] width 24 height 13
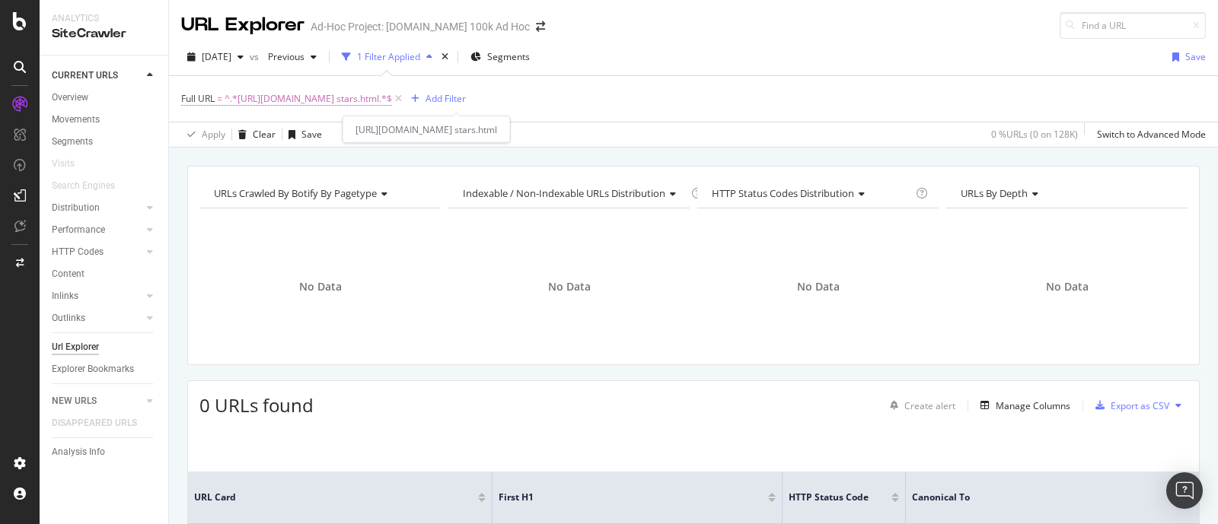
click at [392, 99] on span "^.*[URL][DOMAIN_NAME] stars.html.*$" at bounding box center [307, 98] width 167 height 21
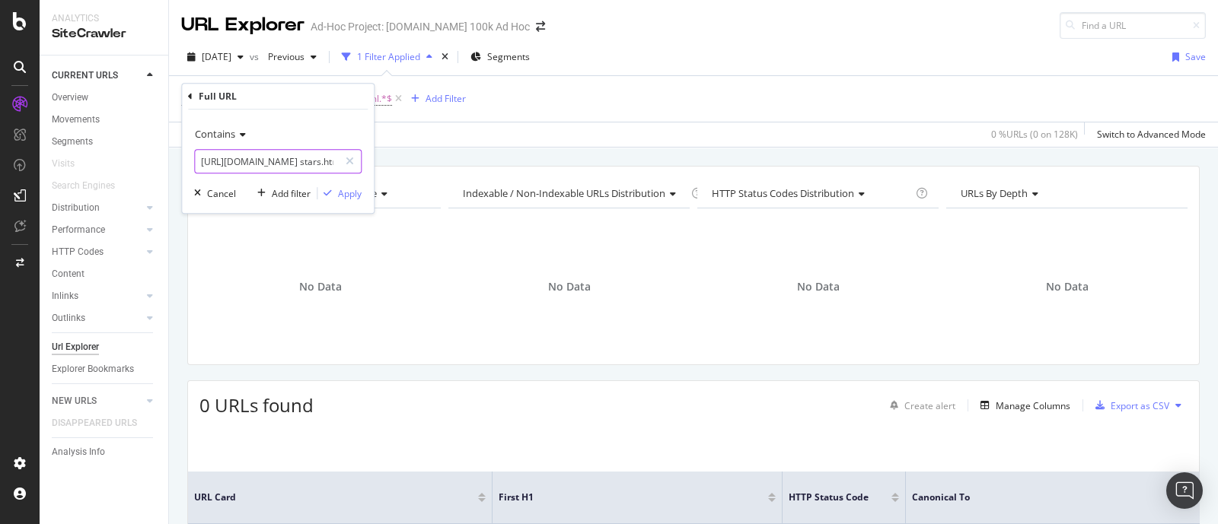
click at [318, 163] on input "[URL][DOMAIN_NAME] stars.html" at bounding box center [267, 161] width 144 height 24
type input "[URL][DOMAIN_NAME]"
click at [350, 189] on div "Apply" at bounding box center [350, 193] width 24 height 13
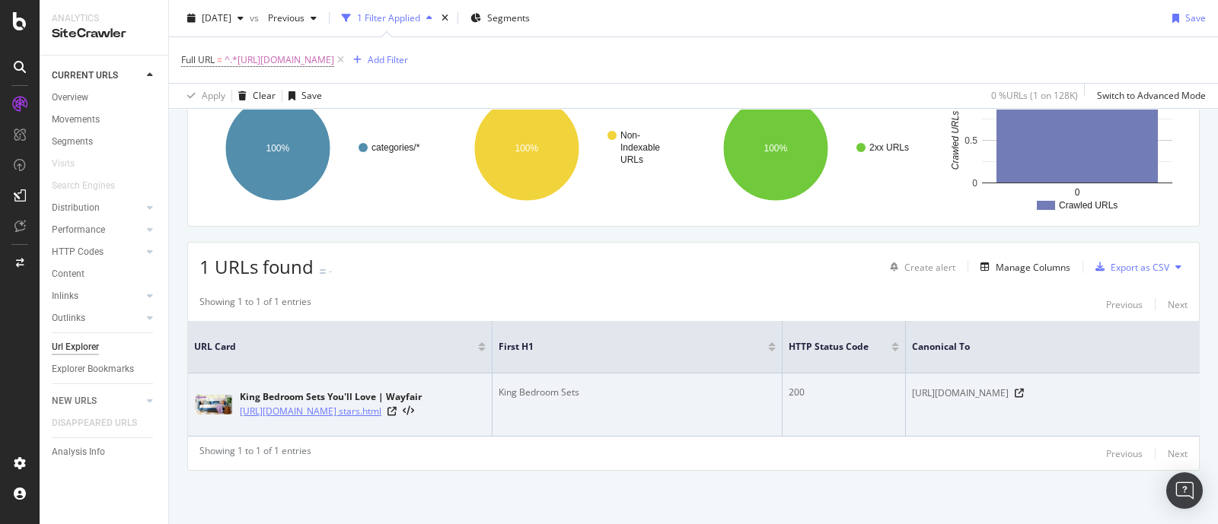
drag, startPoint x: 237, startPoint y: 366, endPoint x: 287, endPoint y: 401, distance: 61.2
click at [287, 401] on div "King Bedroom Sets You'll Love | Wayfair [URL][DOMAIN_NAME] stars.html" at bounding box center [339, 405] width 291 height 38
copy link "[URL][DOMAIN_NAME] stars.html"
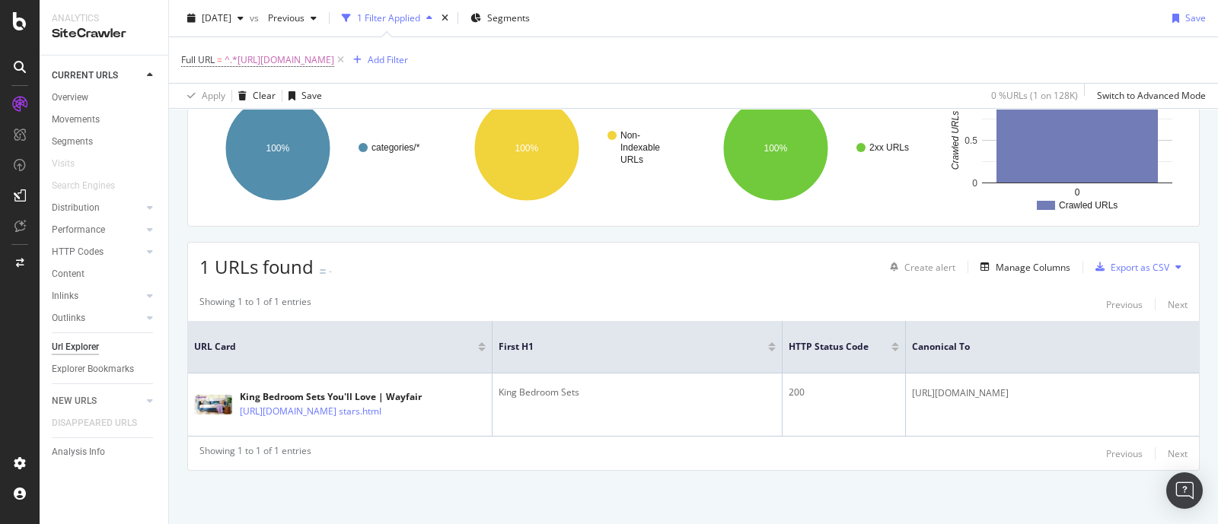
click at [579, 257] on div "1 URLs found - Create alert Manage Columns Export as CSV Showing 1 to 1 of 1 en…" at bounding box center [693, 356] width 1012 height 229
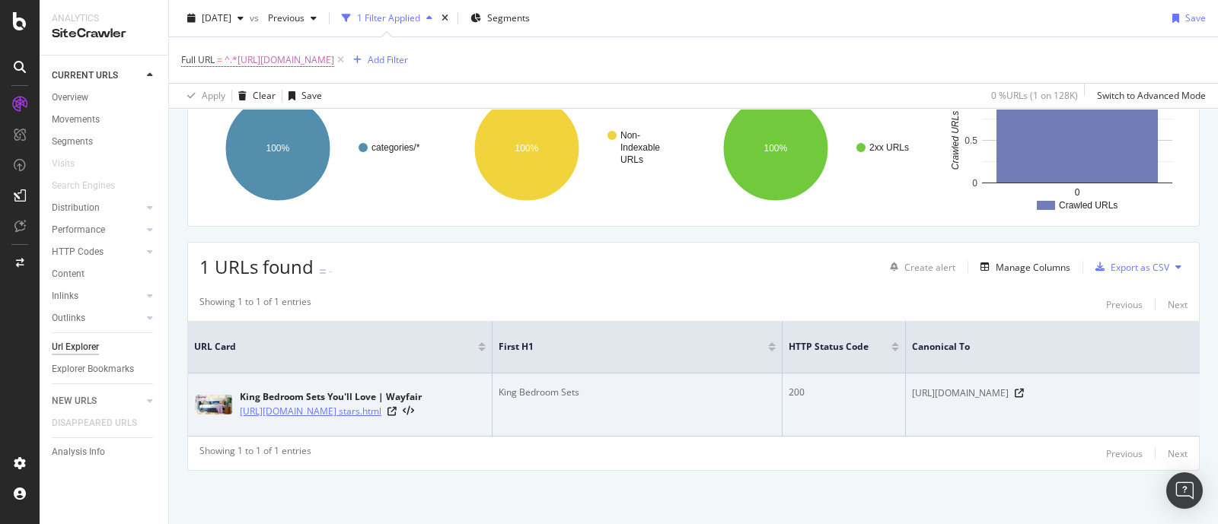
drag, startPoint x: 237, startPoint y: 367, endPoint x: 288, endPoint y: 408, distance: 65.5
click at [288, 408] on div "King Bedroom Sets You'll Love | Wayfair [URL][DOMAIN_NAME] stars.html" at bounding box center [339, 405] width 291 height 38
copy link "[URL][DOMAIN_NAME] stars.html"
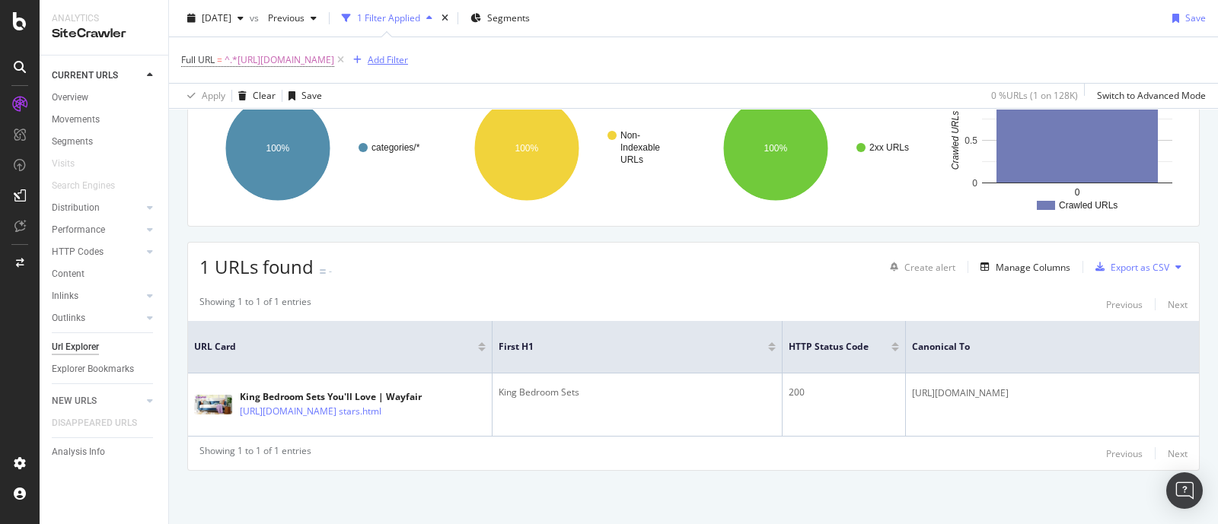
click at [408, 57] on div "Add Filter" at bounding box center [388, 59] width 40 height 13
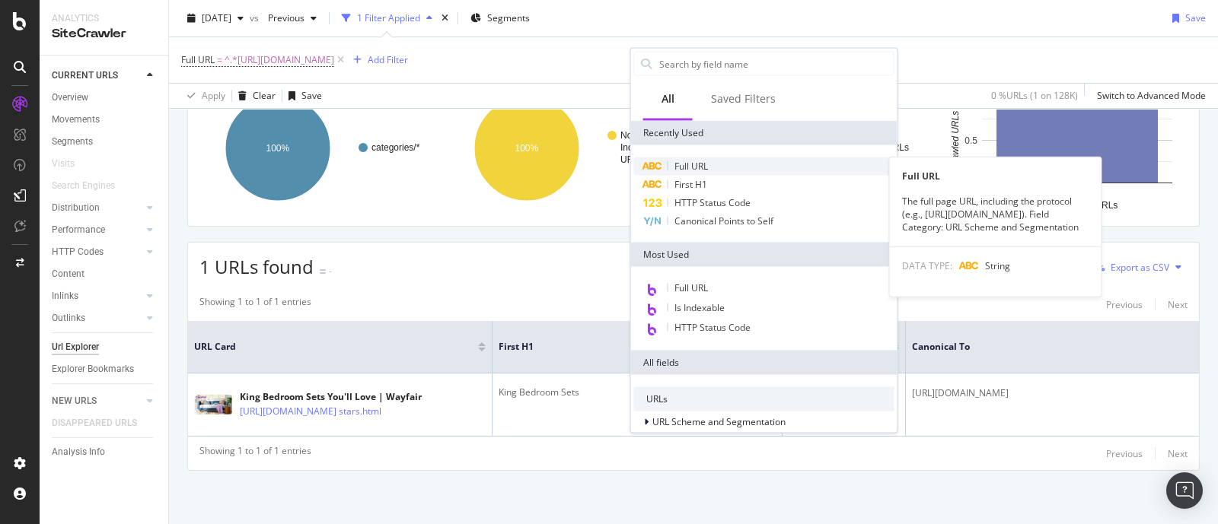
click at [685, 169] on span "Full URL" at bounding box center [690, 166] width 33 height 13
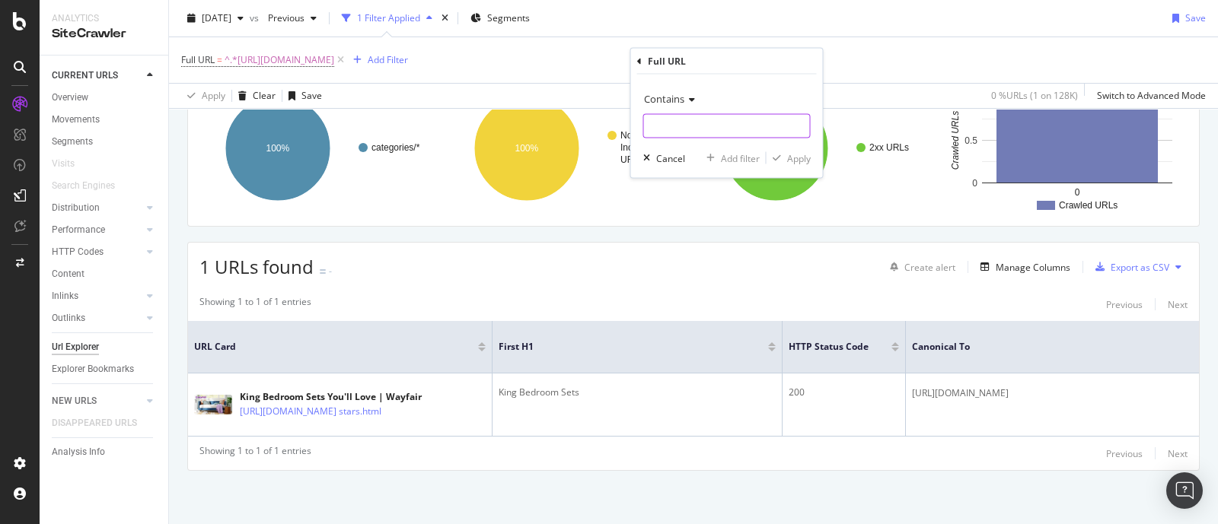
click at [676, 124] on input "text" at bounding box center [727, 126] width 166 height 24
paste input "https://[DOMAIN_NAME]/outdoor/sb2/mailbox-posts-stands-c215454-at_customer_rati…"
type input "https://[DOMAIN_NAME]/outdoor/sb2/mailbox-posts-stands-c215454-at_customer_rati…"
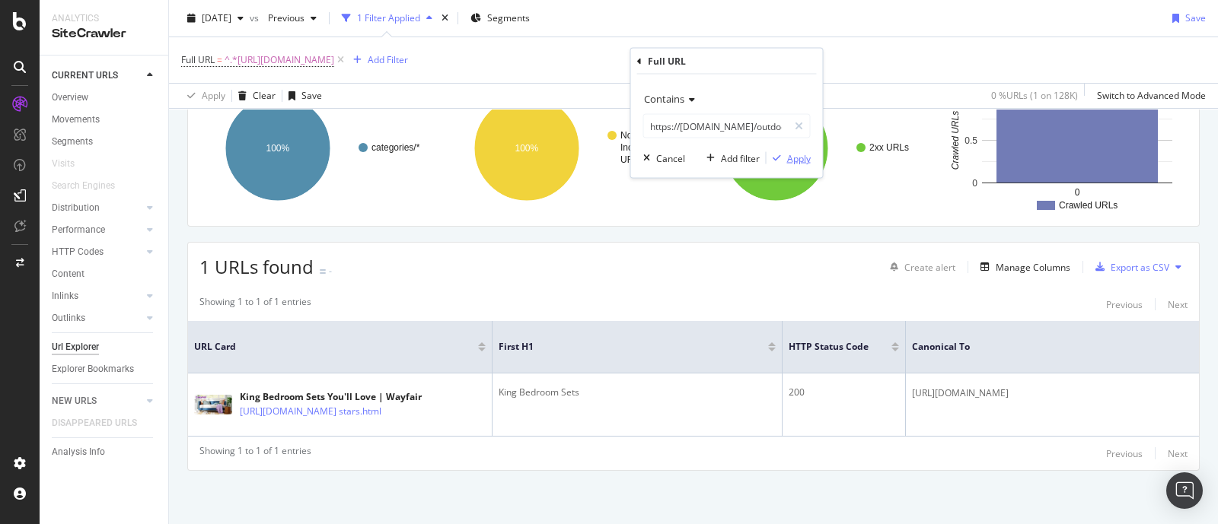
click at [791, 154] on div "Apply" at bounding box center [799, 157] width 24 height 13
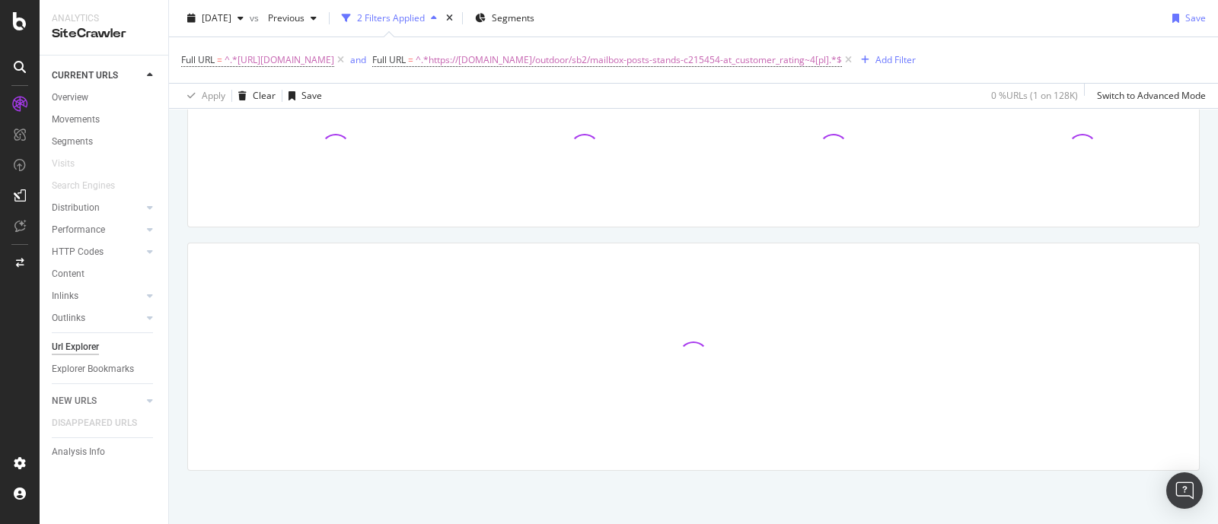
scroll to position [156, 0]
click at [366, 59] on div "and" at bounding box center [358, 59] width 16 height 13
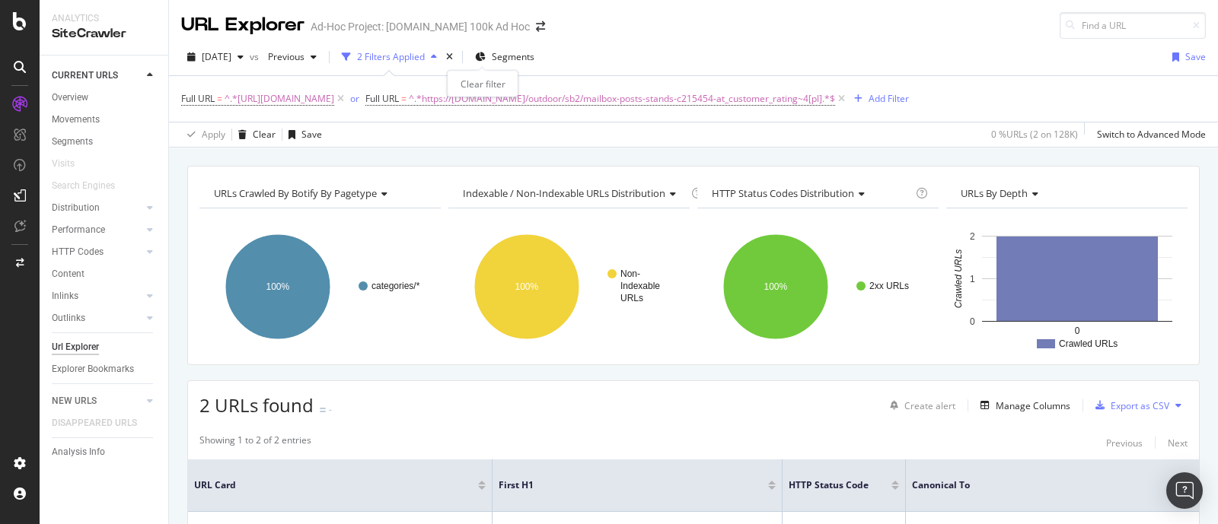
click at [456, 61] on div "times" at bounding box center [449, 56] width 13 height 15
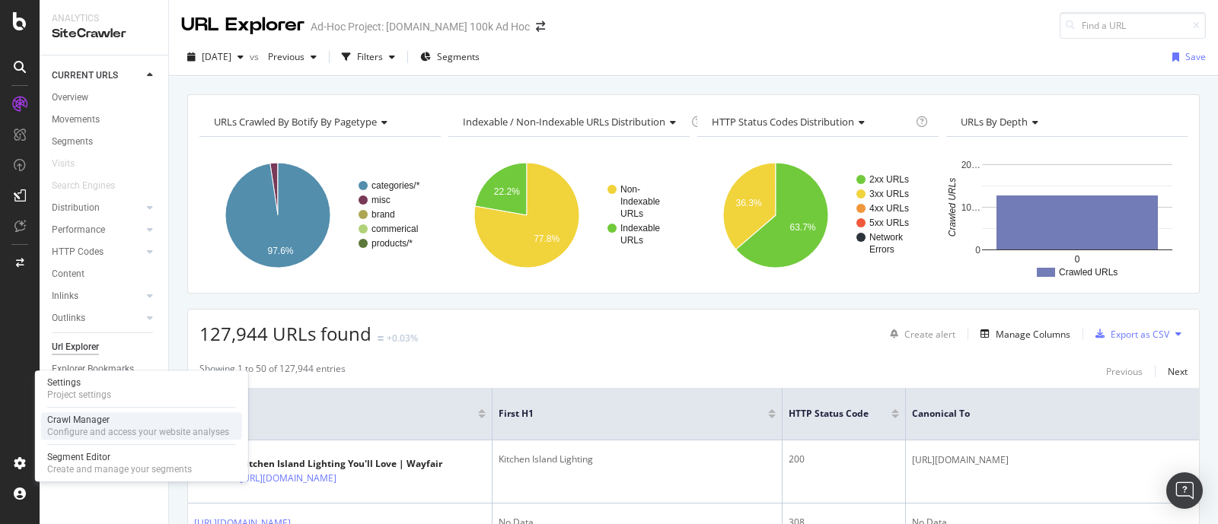
click at [101, 431] on div "Configure and access your website analyses" at bounding box center [138, 432] width 182 height 12
